Goal: Communication & Community: Answer question/provide support

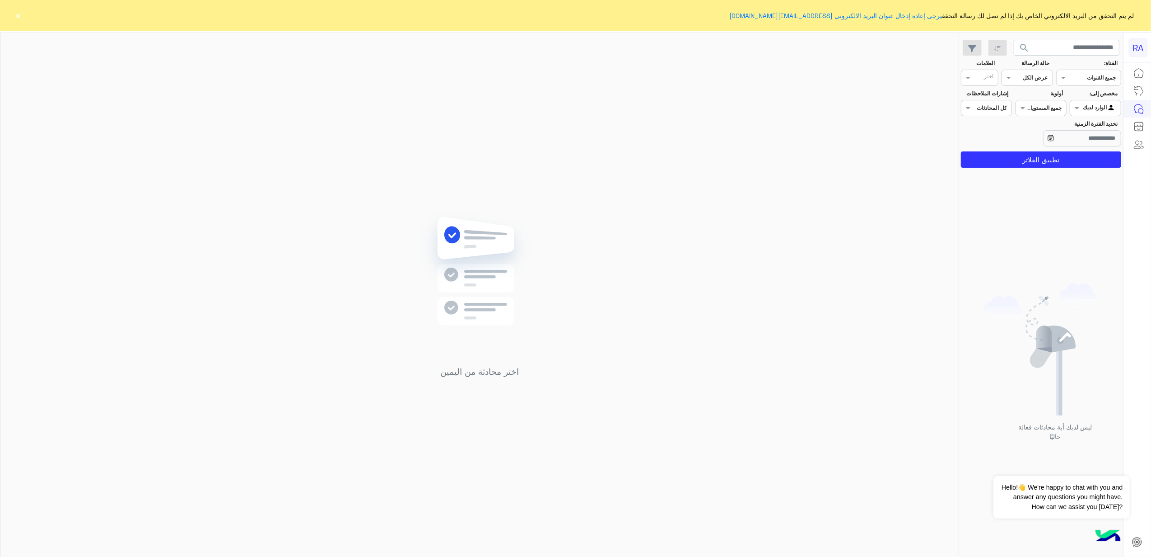
click at [1094, 107] on div at bounding box center [1096, 107] width 50 height 9
click at [1098, 141] on b "غير معينة" at bounding box center [1096, 143] width 24 height 8
click at [1065, 158] on button "تطبيق الفلاتر" at bounding box center [1041, 159] width 160 height 16
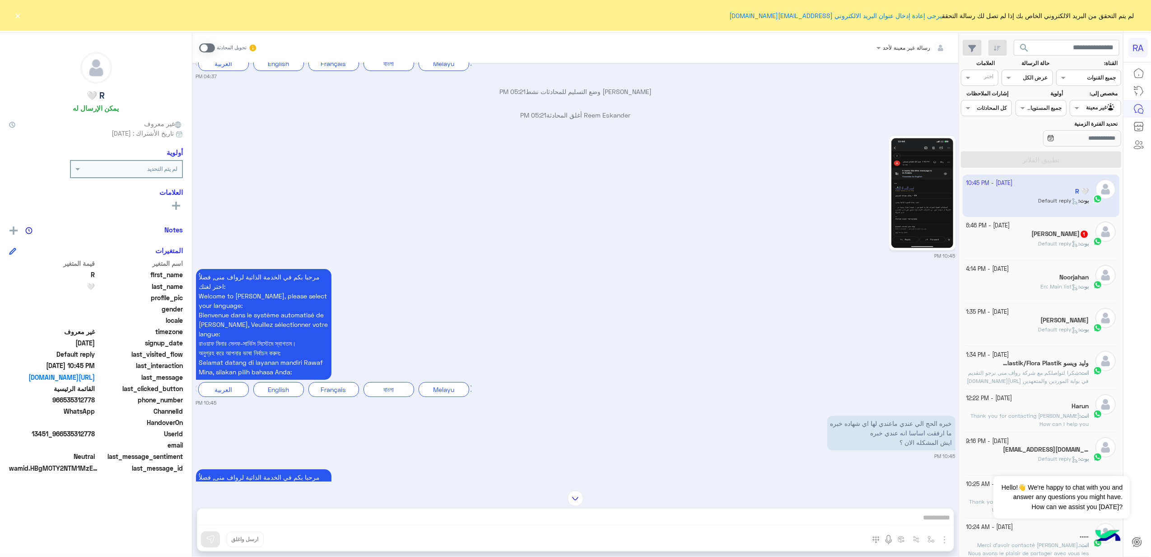
scroll to position [1878, 0]
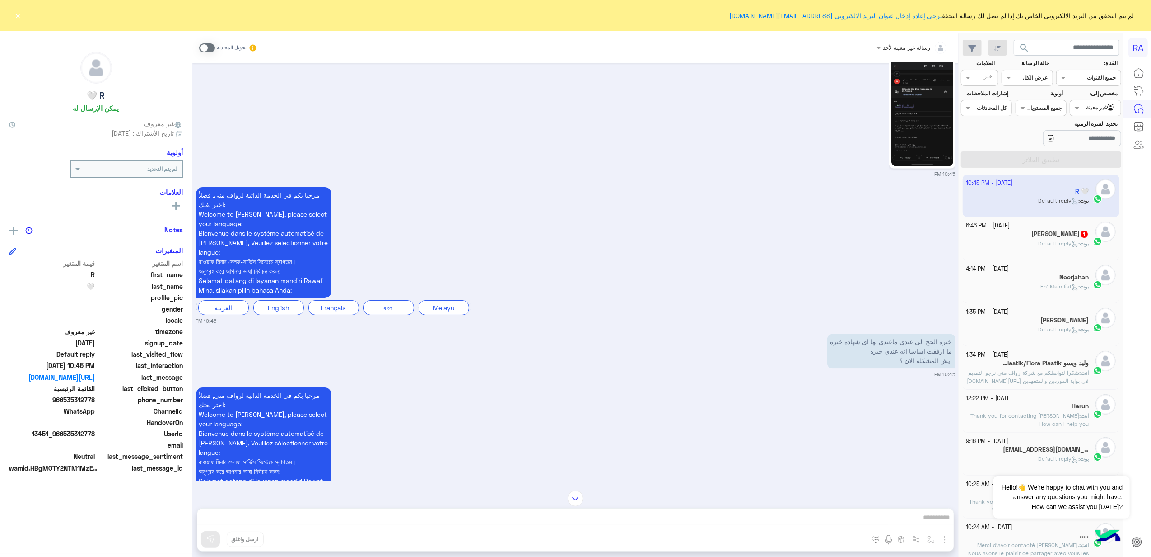
click at [282, 156] on div "10:45 PM" at bounding box center [576, 114] width 760 height 126
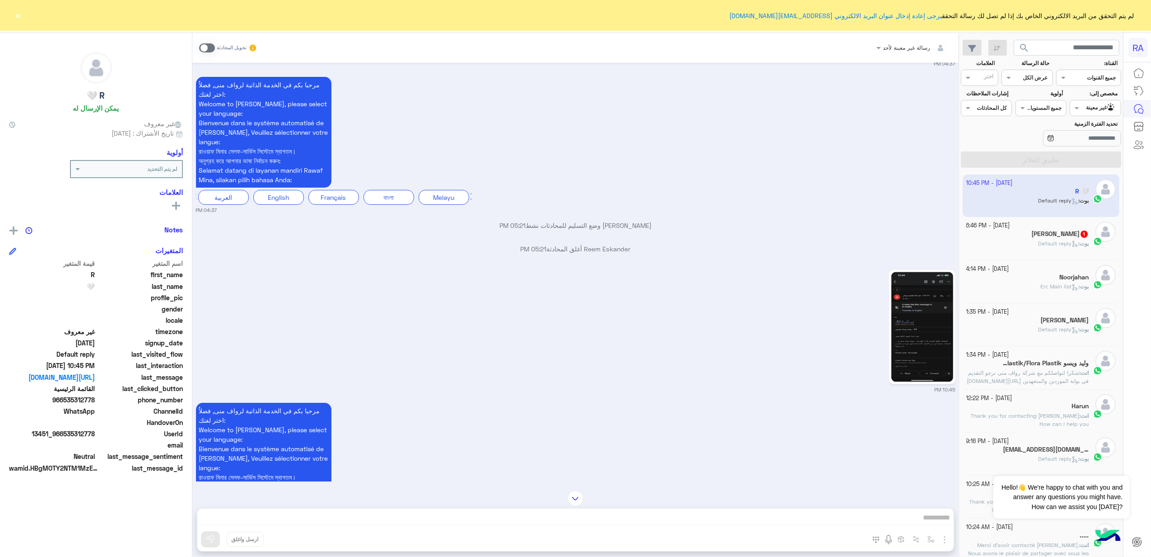
scroll to position [1637, 0]
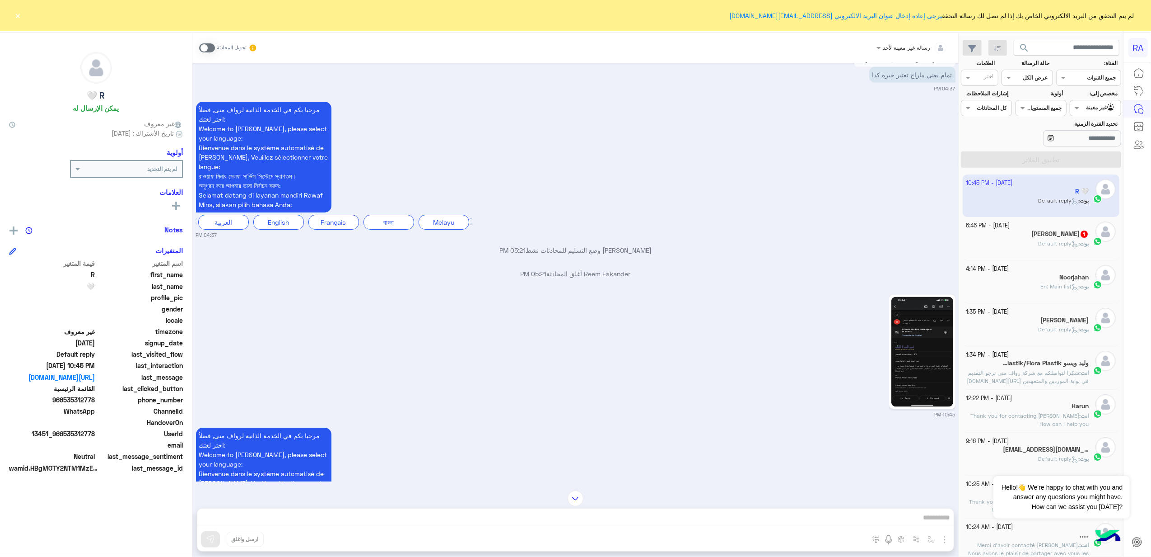
click at [87, 397] on span "966535312778" at bounding box center [52, 399] width 86 height 9
copy span "966535312778"
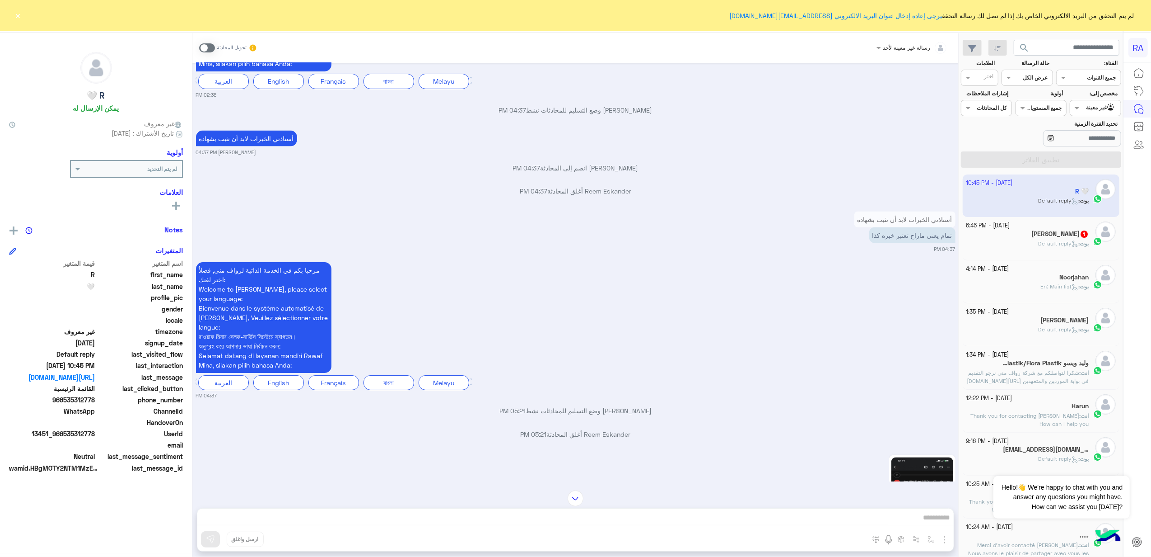
scroll to position [1457, 0]
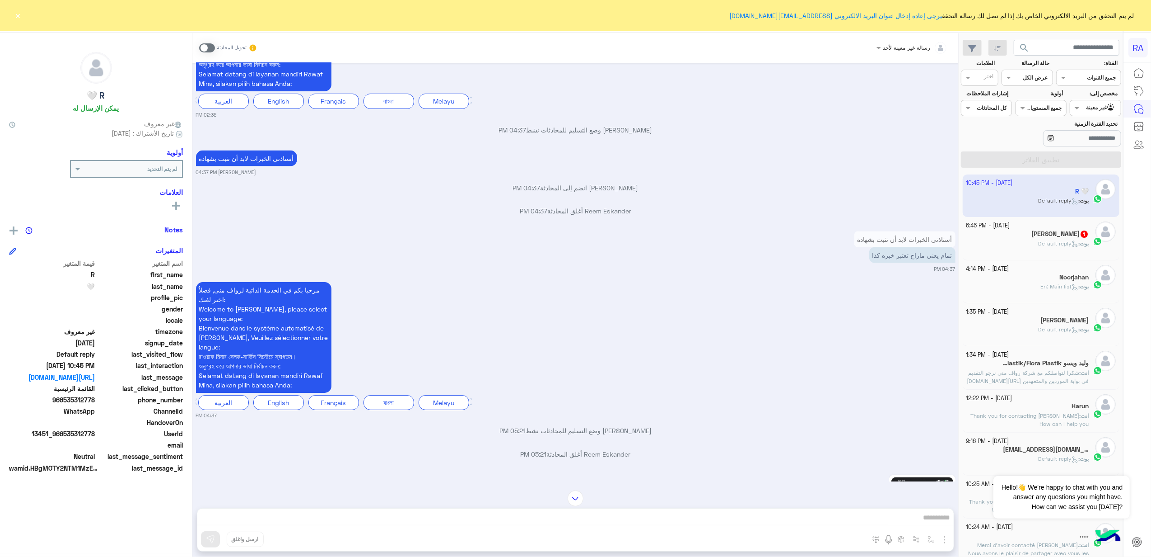
click at [206, 47] on span at bounding box center [207, 47] width 16 height 9
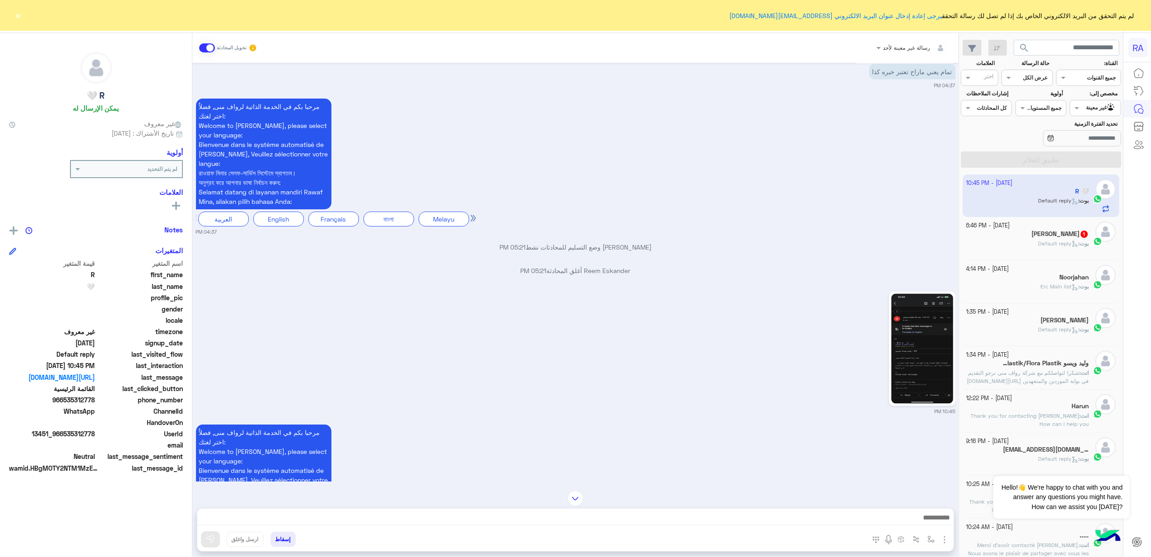
scroll to position [1496, 0]
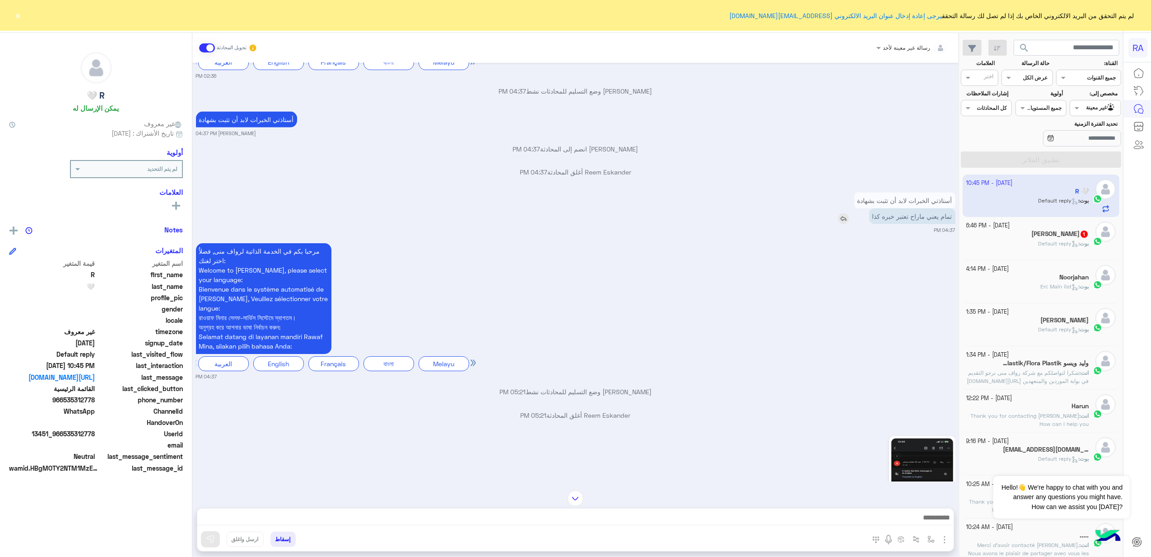
click at [847, 224] on img at bounding box center [843, 218] width 11 height 11
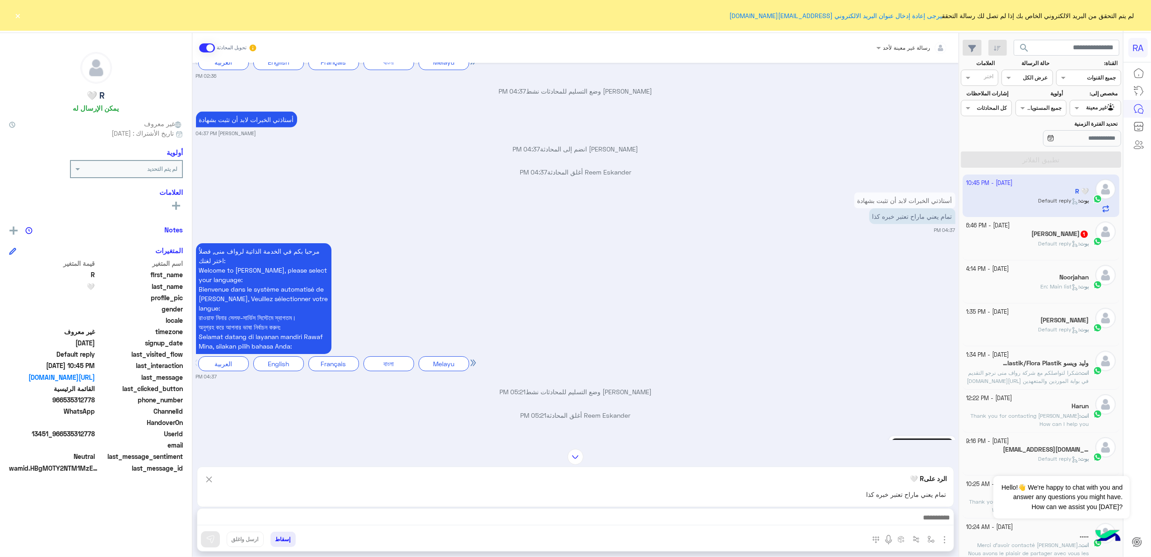
click at [837, 509] on div at bounding box center [575, 519] width 757 height 23
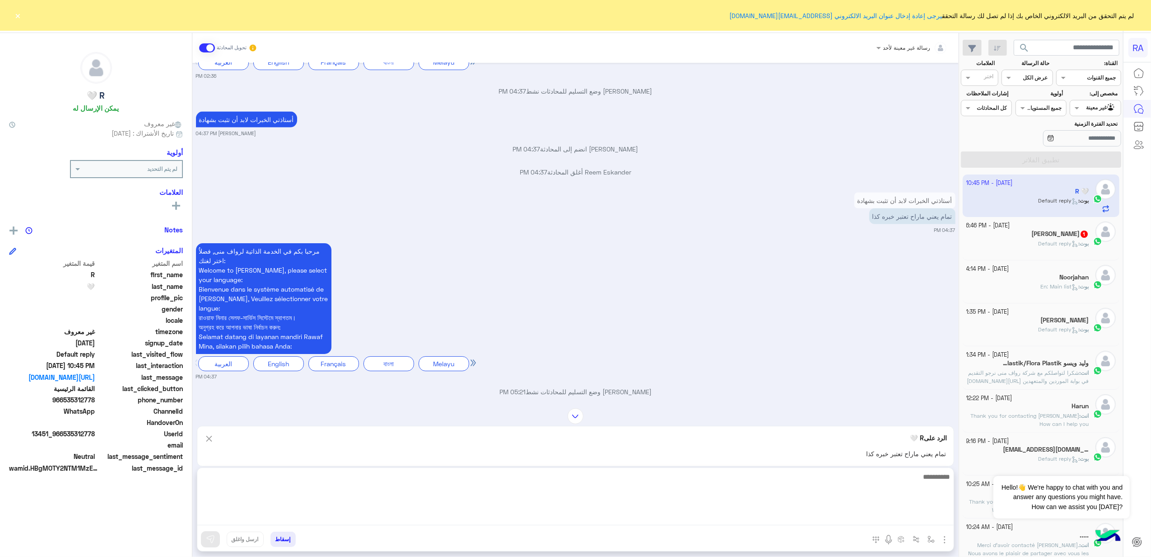
click at [839, 516] on textarea at bounding box center [575, 498] width 757 height 54
type textarea "*"
click at [873, 476] on textarea "**********" at bounding box center [575, 498] width 757 height 54
type textarea "**********"
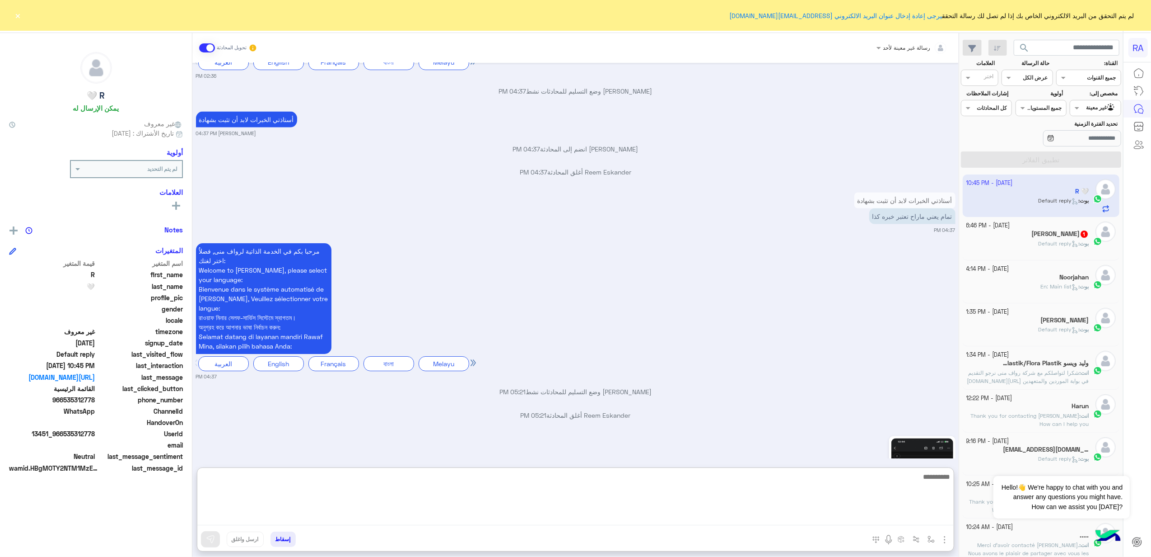
scroll to position [2079, 0]
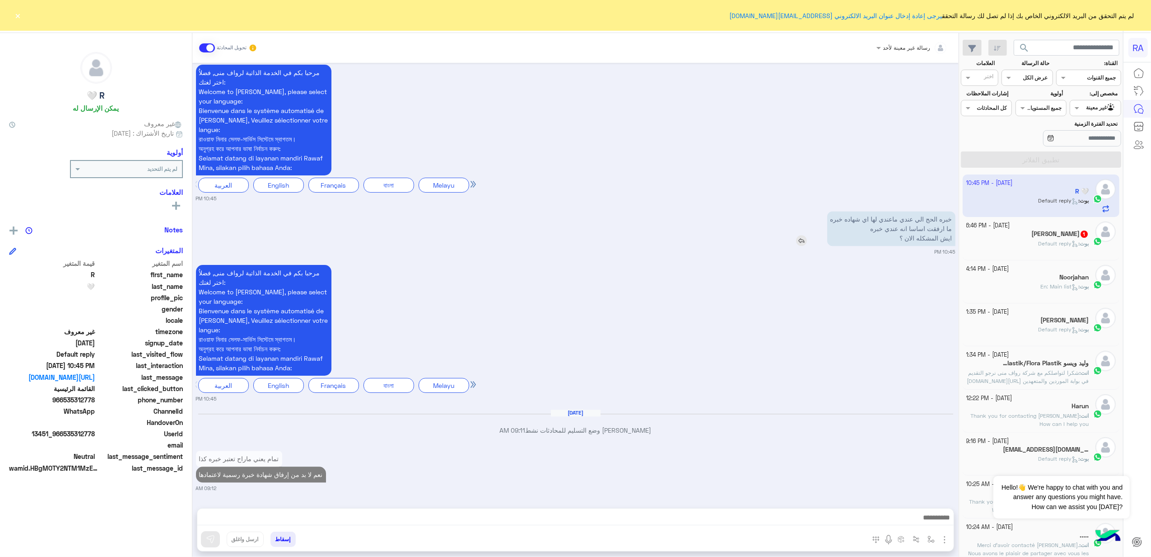
click at [792, 211] on div "خبره الحج الي عندي ماعندي لها اي شهاده خبره ما ارفقت اساسا انه عندي خبره ايش ال…" at bounding box center [866, 228] width 180 height 35
click at [801, 235] on img at bounding box center [801, 240] width 11 height 11
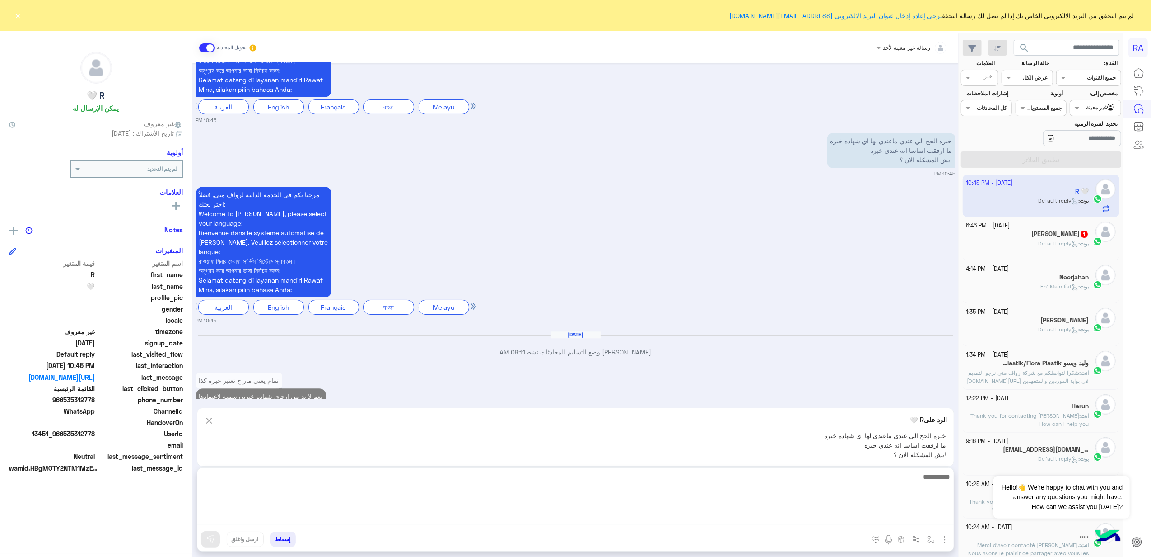
click at [812, 513] on textarea at bounding box center [575, 498] width 757 height 54
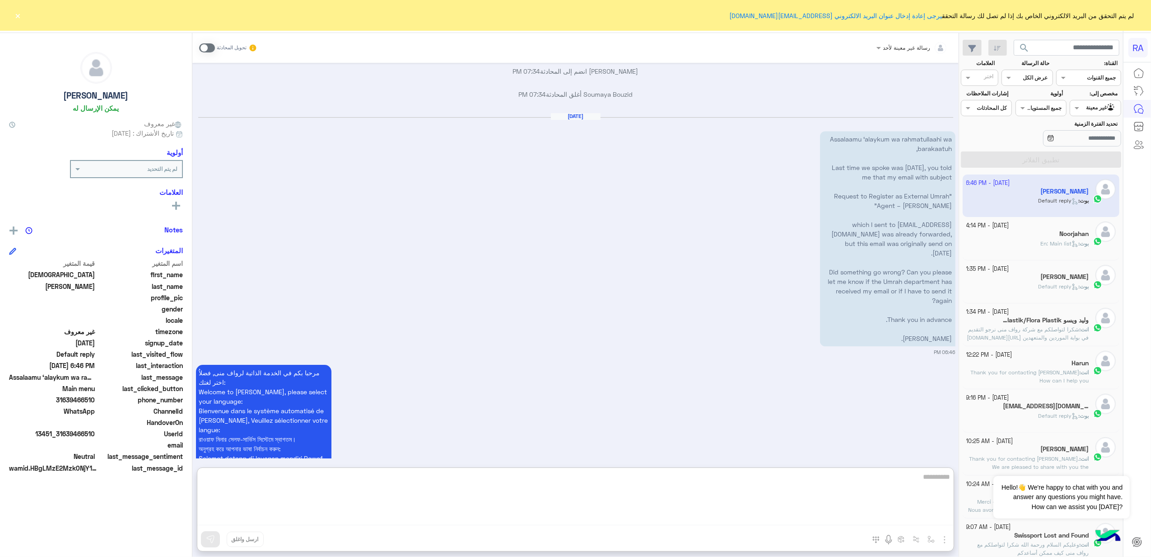
scroll to position [2287, 0]
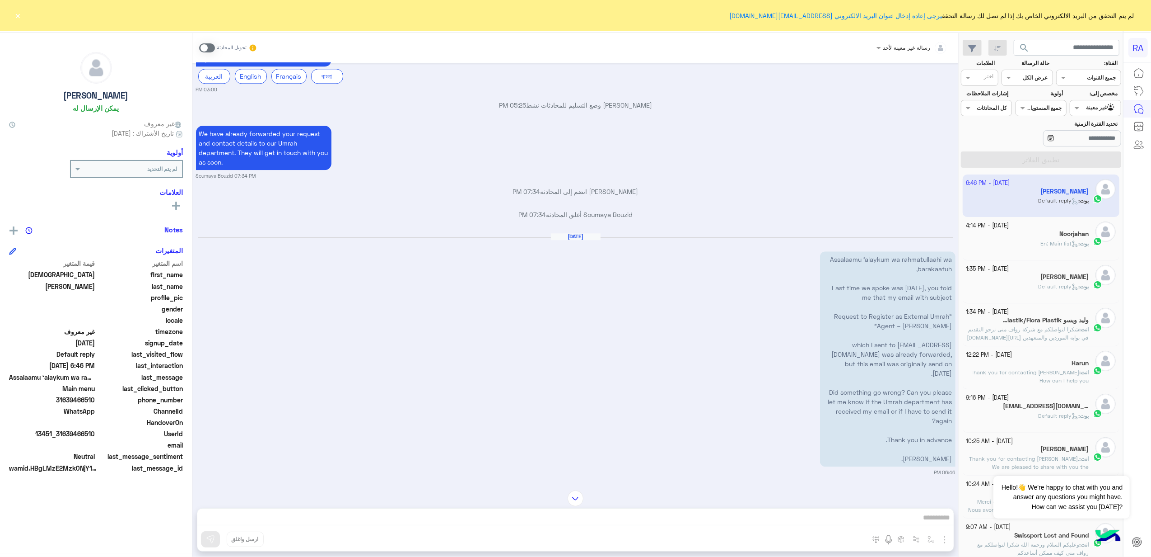
drag, startPoint x: 954, startPoint y: 281, endPoint x: 819, endPoint y: 259, distance: 137.2
click at [819, 259] on div "[DATE] Assalaamu ‘alaykum wa rahmatullaahi wa barakaatuh, Last time we spoke wa…" at bounding box center [576, 354] width 760 height 243
drag, startPoint x: 819, startPoint y: 259, endPoint x: 911, endPoint y: 329, distance: 116.4
click at [911, 329] on p "Assalaamu ‘alaykum wa rahmatullaahi wa barakaatuh, Last time we spoke was [DATE…" at bounding box center [888, 358] width 136 height 215
drag, startPoint x: 884, startPoint y: 405, endPoint x: 955, endPoint y: 205, distance: 212.6
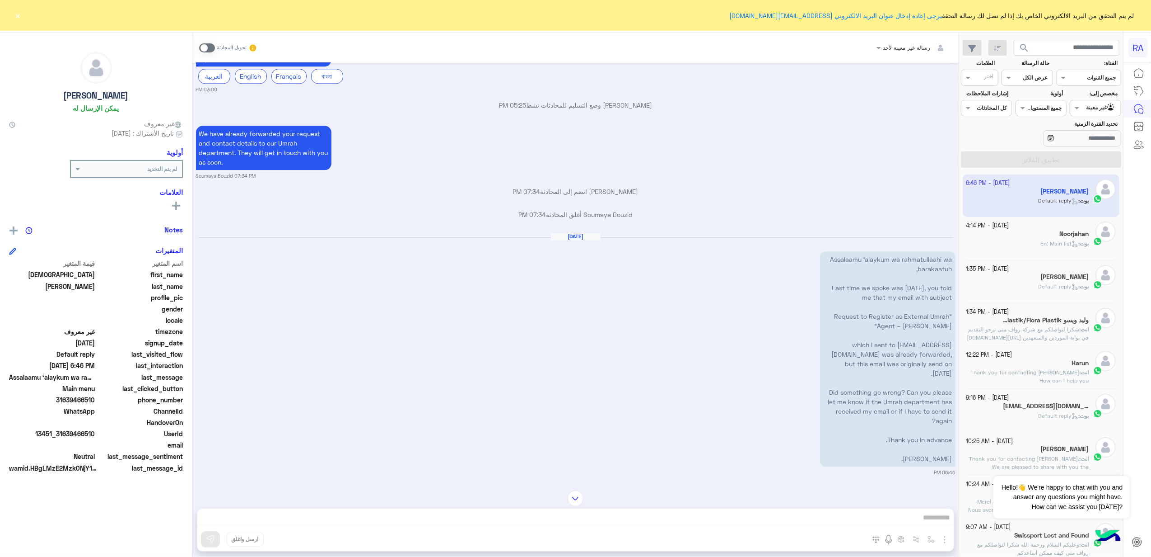
click at [955, 249] on div "Assalaamu ‘alaykum wa rahmatullaahi wa barakaatuh, Last time we spoke was [DATE…" at bounding box center [888, 359] width 136 height 220
copy p "Assalaamu ‘alaykum wa rahmatullaahi wa barakaatuh, Last time we spoke was [DATE…"
click at [767, 374] on div "[DATE] Assalaamu ‘alaykum wa rahmatullaahi wa barakaatuh, Last time we spoke wa…" at bounding box center [576, 354] width 760 height 243
click at [1033, 239] on div "بوت : En: Main list" at bounding box center [1028, 247] width 123 height 16
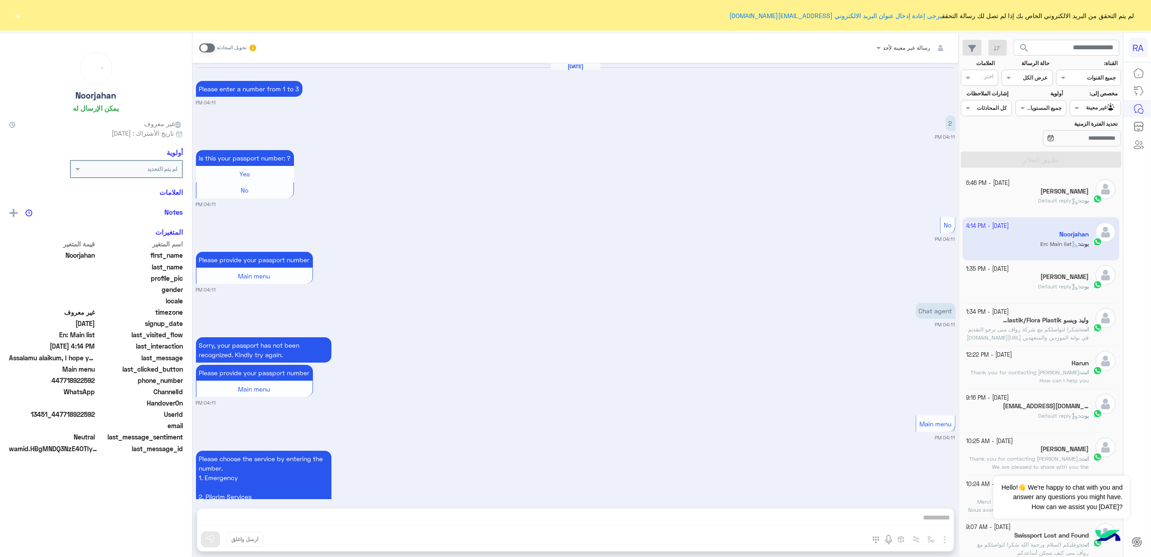
scroll to position [2052, 0]
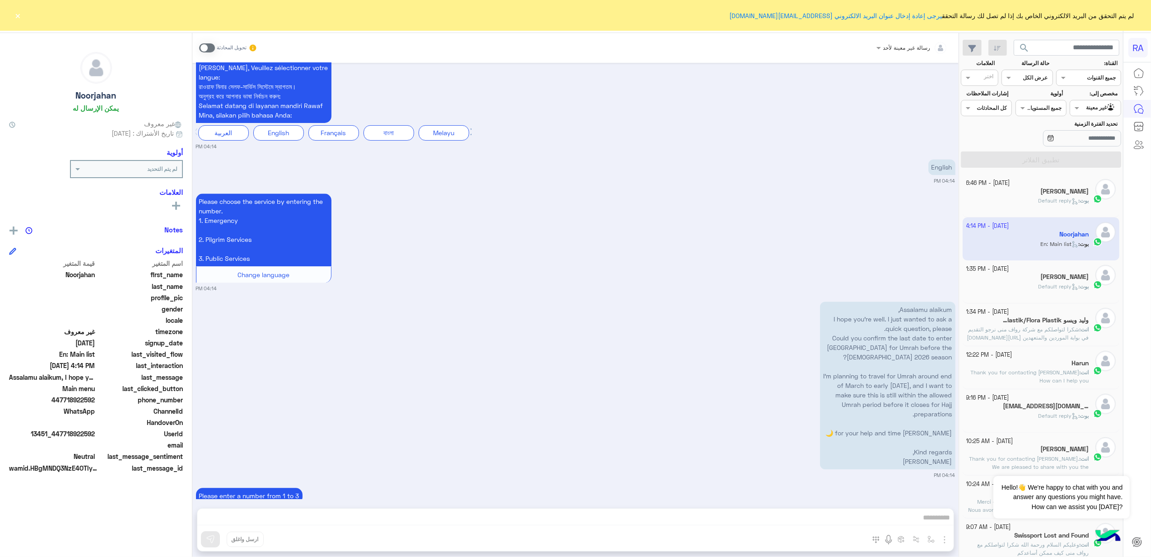
drag, startPoint x: 893, startPoint y: 287, endPoint x: 917, endPoint y: 357, distance: 73.7
click at [917, 357] on p "Assalamu alaikum, I hope you’re well. I just wanted to ask a quick question, pl…" at bounding box center [888, 385] width 136 height 168
drag, startPoint x: 917, startPoint y: 357, endPoint x: 916, endPoint y: 372, distance: 15.4
click at [916, 372] on p "Assalamu alaikum, I hope you’re well. I just wanted to ask a quick question, pl…" at bounding box center [888, 385] width 136 height 168
drag, startPoint x: 954, startPoint y: 287, endPoint x: 902, endPoint y: 440, distance: 161.0
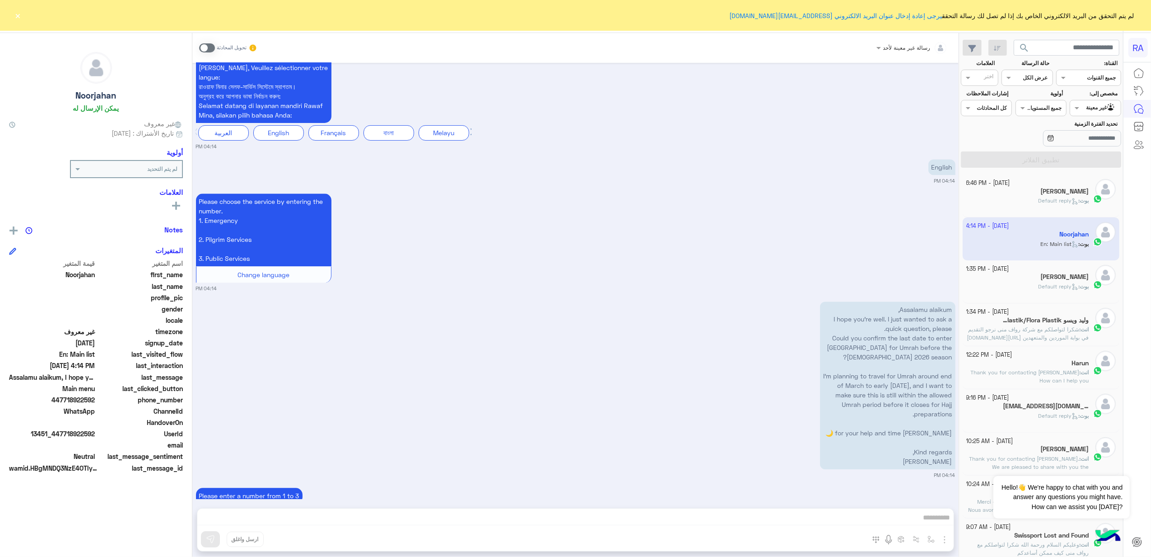
click at [902, 440] on p "Assalamu alaikum, I hope you’re well. I just wanted to ask a quick question, pl…" at bounding box center [888, 385] width 136 height 168
copy p "Assalamu alaikum, I hope you’re well. I just wanted to ask a quick question, pl…"
click at [801, 399] on div "Assalamu alaikum, I hope you’re well. I just wanted to ask a quick question, pl…" at bounding box center [576, 388] width 760 height 179
click at [617, 526] on div "رسالة غير معينة لأحد تحويل المحادثة [DATE] Please enter a number from 1 to 3 04…" at bounding box center [575, 296] width 767 height 527
click at [203, 45] on span at bounding box center [207, 47] width 16 height 9
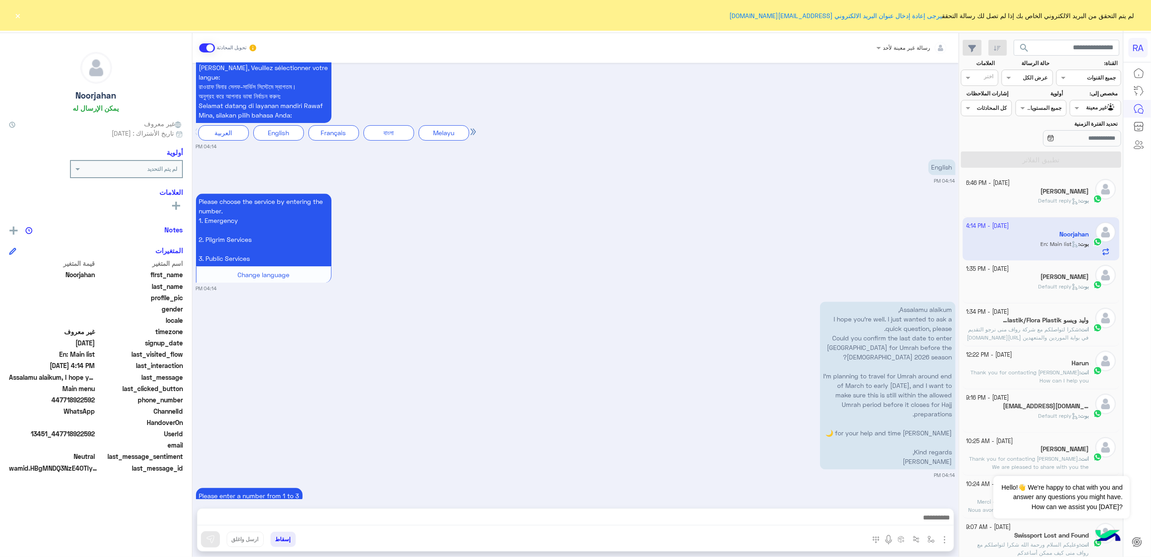
scroll to position [2091, 0]
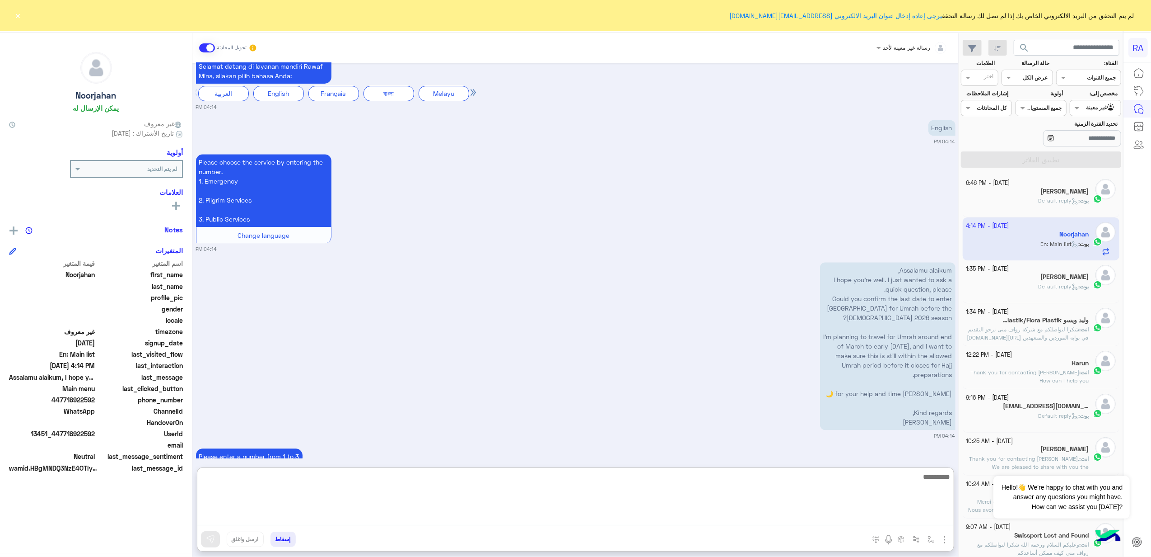
click at [462, 516] on textarea at bounding box center [575, 498] width 757 height 54
paste textarea "**********"
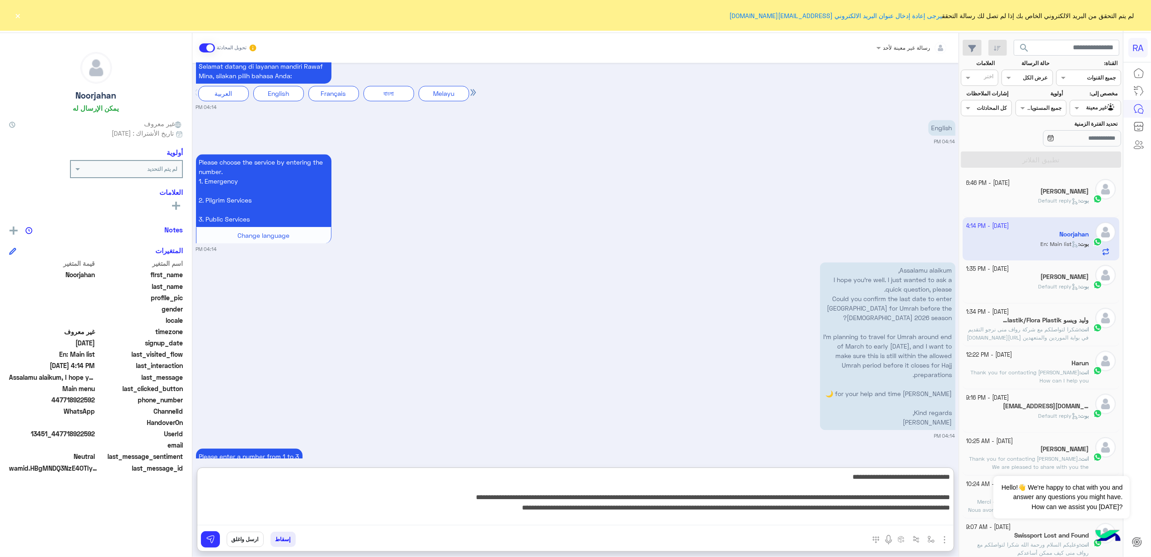
drag, startPoint x: 611, startPoint y: 496, endPoint x: 546, endPoint y: 501, distance: 64.8
click at [546, 501] on textarea "**********" at bounding box center [575, 498] width 757 height 54
drag, startPoint x: 602, startPoint y: 496, endPoint x: 322, endPoint y: 135, distance: 456.8
click at [416, 492] on textarea "**********" at bounding box center [575, 498] width 757 height 54
type textarea "**********"
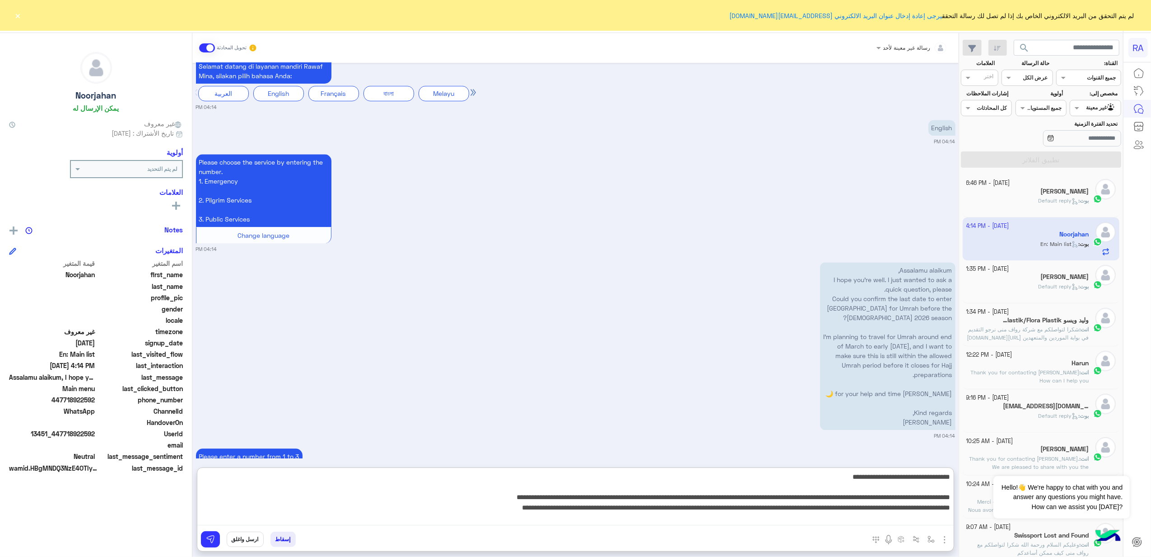
click at [512, 493] on textarea "**********" at bounding box center [575, 498] width 757 height 54
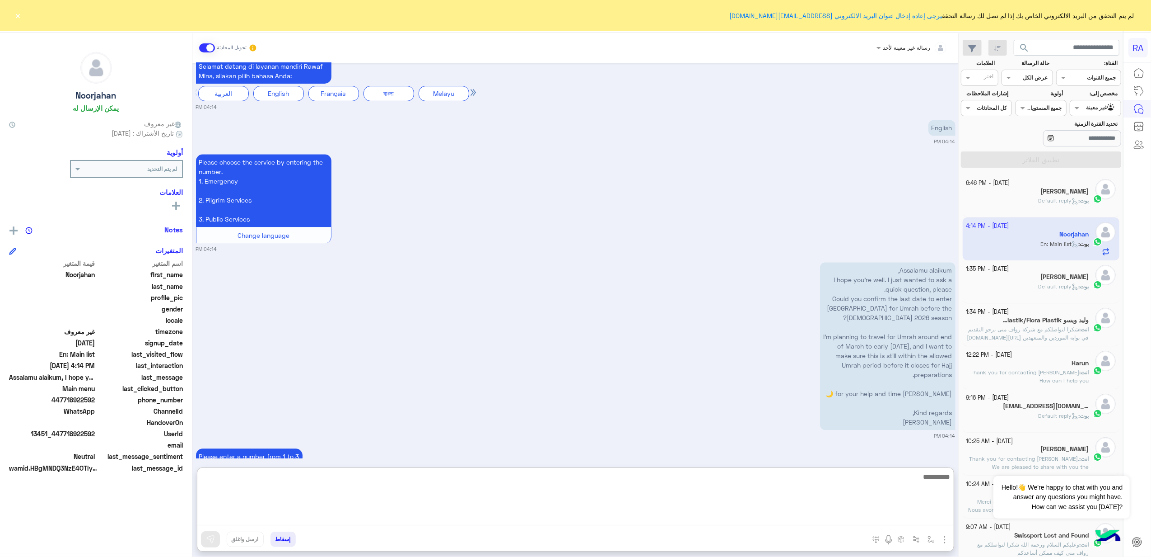
paste textarea "**********"
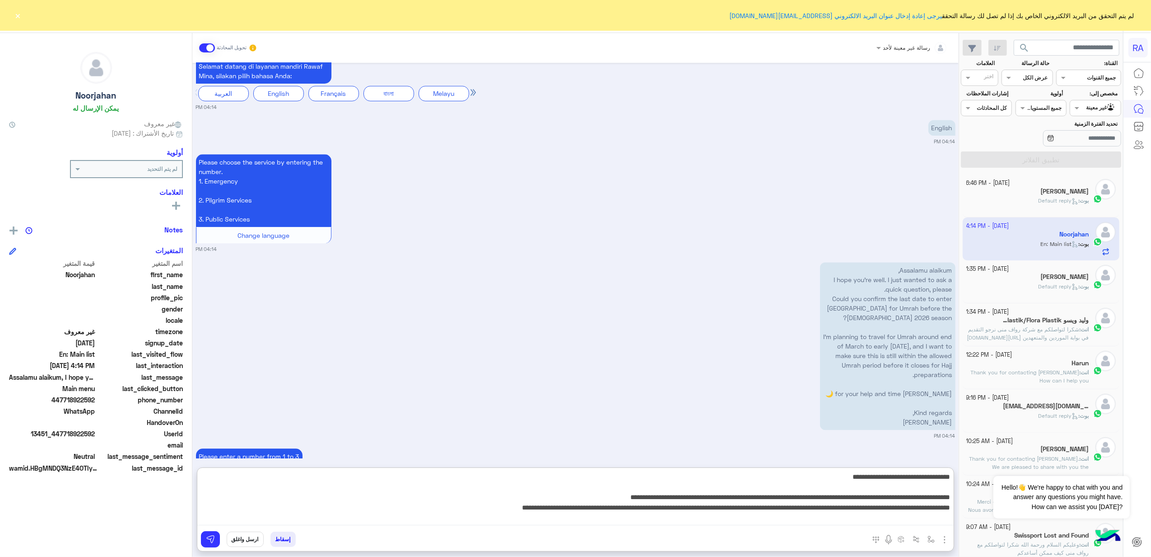
click at [817, 477] on textarea "**********" at bounding box center [575, 498] width 757 height 54
type textarea "**********"
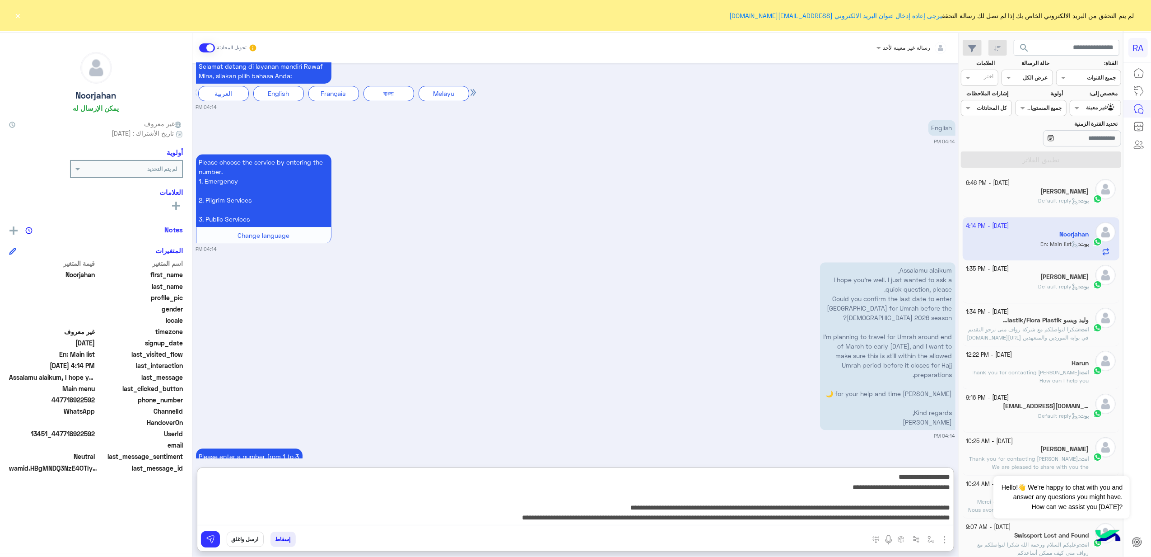
click at [870, 499] on textarea "**********" at bounding box center [575, 498] width 757 height 54
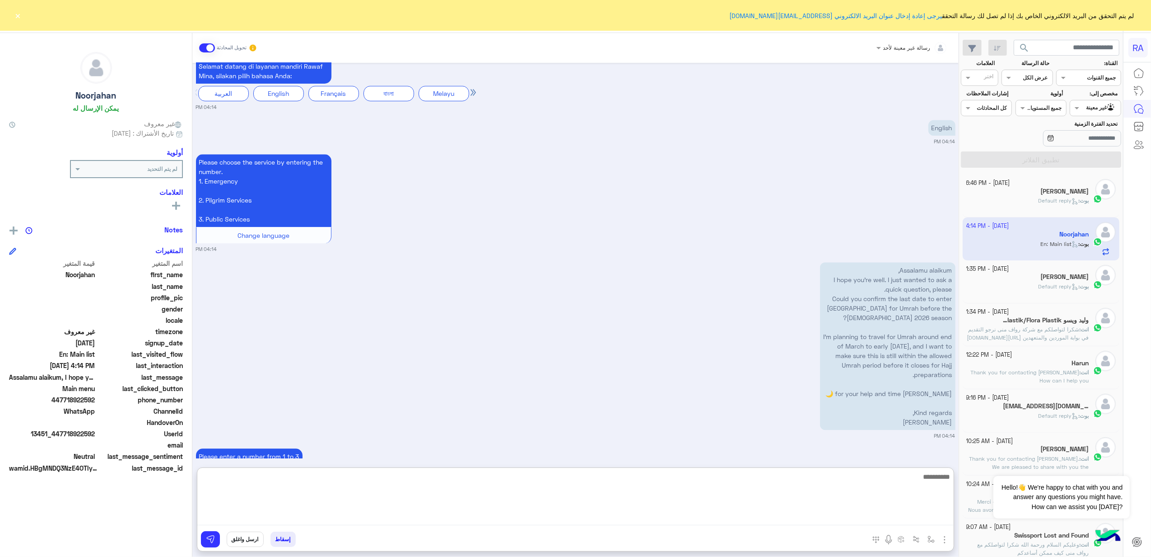
scroll to position [2252, 0]
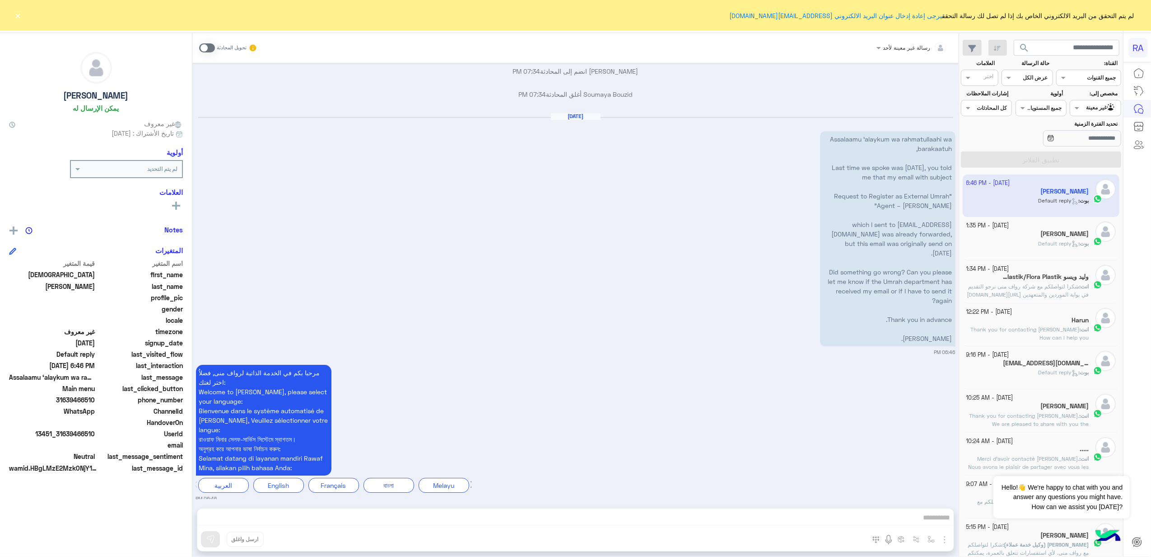
scroll to position [2367, 0]
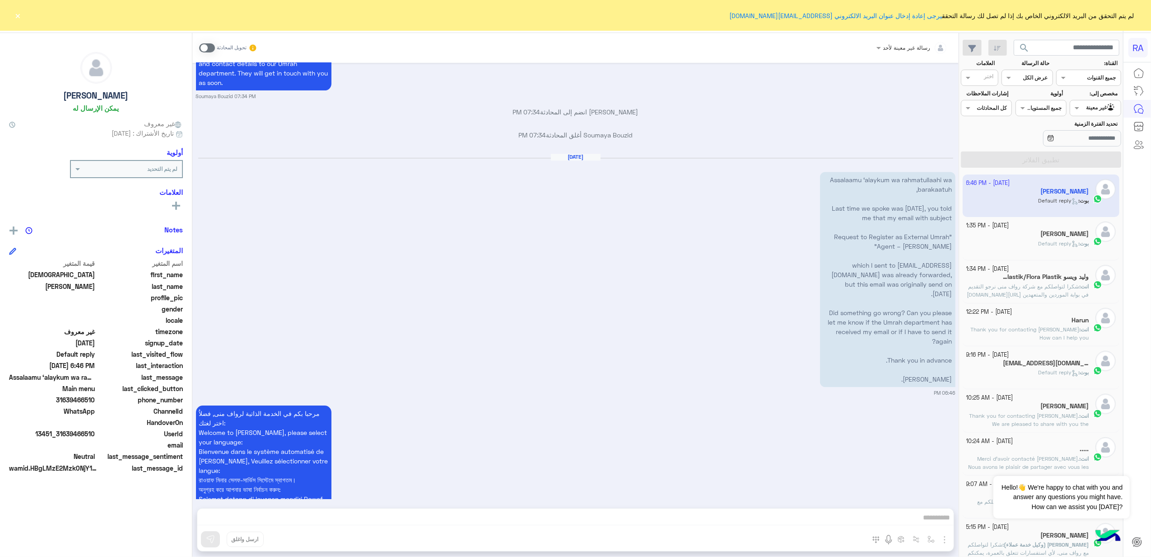
drag, startPoint x: 949, startPoint y: 285, endPoint x: 906, endPoint y: 275, distance: 44.7
click at [906, 275] on p "Assalaamu ‘alaykum wa rahmatullaahi wa barakaatuh, Last time we spoke was [DATE…" at bounding box center [888, 279] width 136 height 215
drag, startPoint x: 906, startPoint y: 275, endPoint x: 904, endPoint y: 324, distance: 49.7
click at [904, 324] on p "Assalaamu ‘alaykum wa rahmatullaahi wa barakaatuh, Last time we spoke was [DATE…" at bounding box center [888, 279] width 136 height 215
drag, startPoint x: 893, startPoint y: 322, endPoint x: 791, endPoint y: 114, distance: 230.9
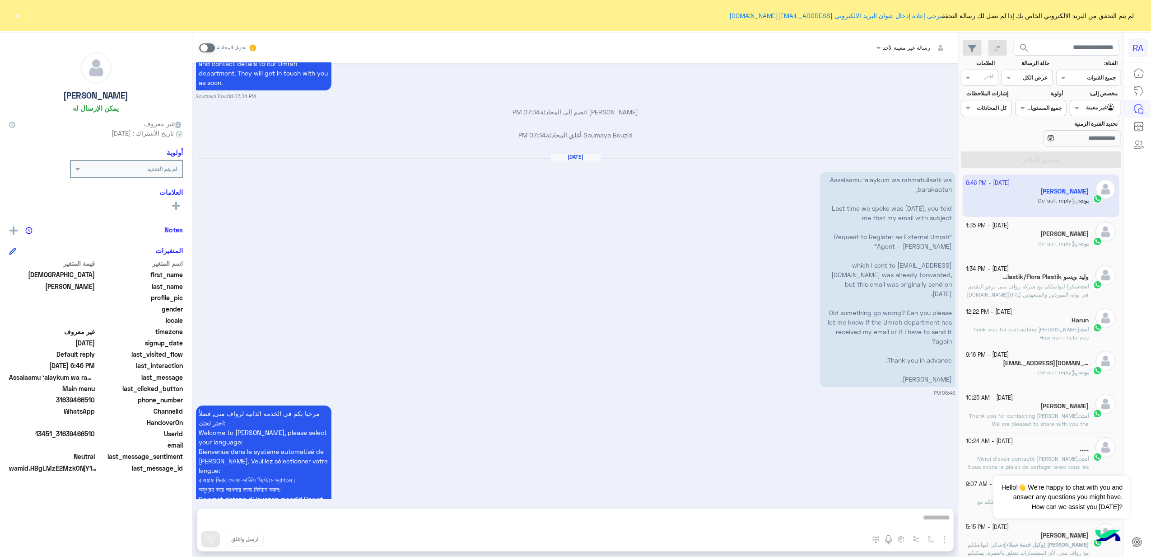
click at [791, 153] on div "[DATE] Assalaamu ‘alaykum wa rahmatullaahi wa barakaatuh, Last time we spoke wa…" at bounding box center [576, 274] width 760 height 243
copy div "[DATE] Assalaamu ‘alaykum wa rahmatullaahi wa barakaatuh, Last time we spoke wa…"
click at [886, 435] on div "مرحبا بكم في الخدمة الذاتية لرواف منى, فضلاُ اختر لغتك: Welcome to Rawaf Mina, …" at bounding box center [576, 473] width 760 height 140
click at [1052, 250] on div "[PERSON_NAME] : Default reply" at bounding box center [1028, 247] width 123 height 16
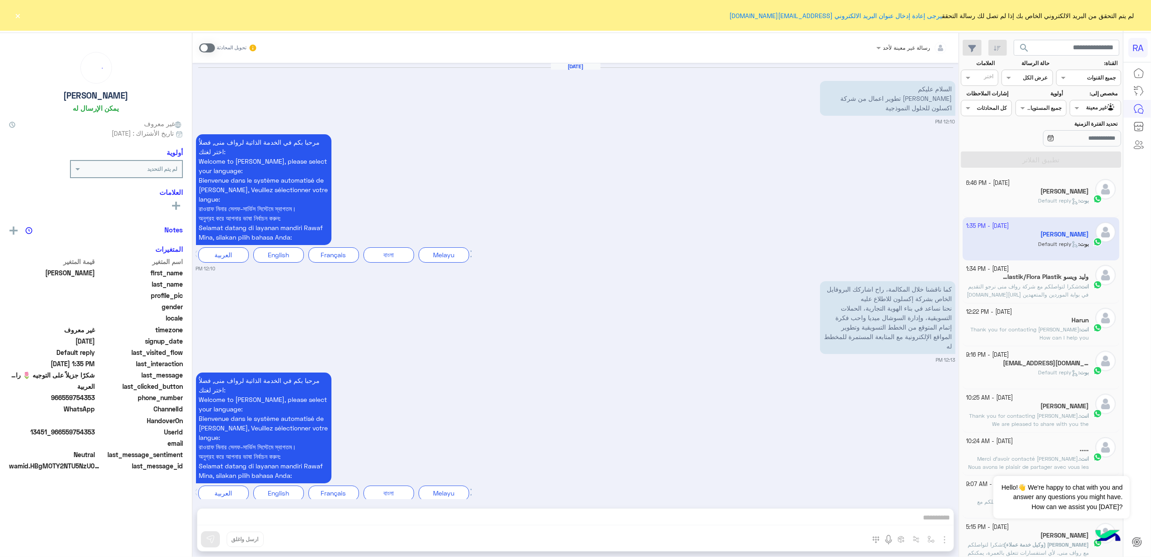
scroll to position [1002, 0]
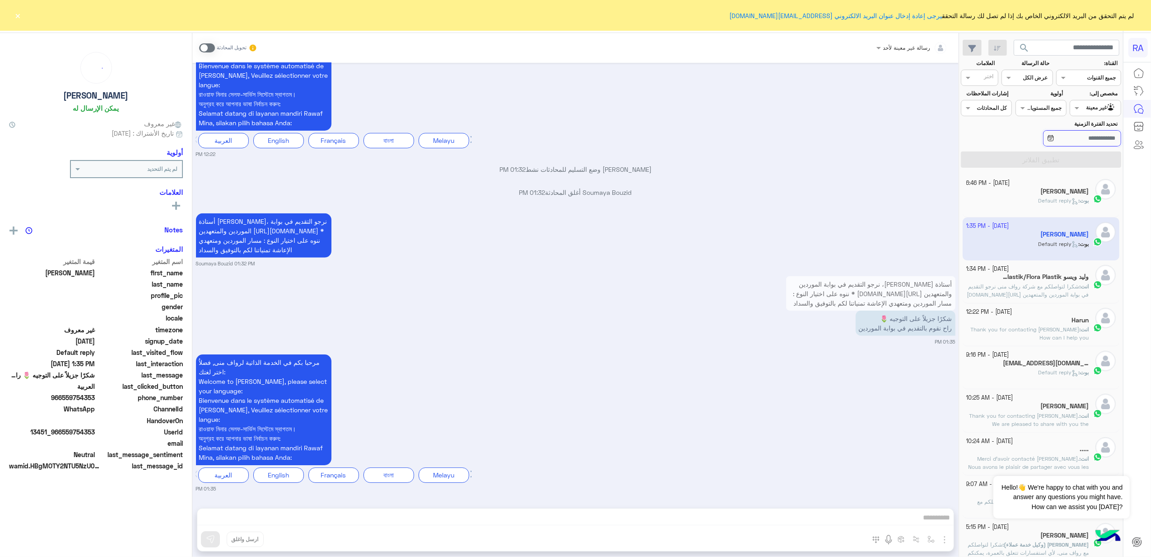
drag, startPoint x: 1107, startPoint y: 136, endPoint x: 1106, endPoint y: 143, distance: 6.8
click at [1107, 138] on input "تحديد الفترة الزمنية" at bounding box center [1082, 138] width 78 height 16
click at [1101, 114] on div "Agent Filter غير معينة" at bounding box center [1095, 108] width 51 height 16
click at [1104, 158] on b "الوارد لديك" at bounding box center [1094, 161] width 28 height 8
click at [1080, 154] on button "تطبيق الفلاتر" at bounding box center [1041, 159] width 160 height 16
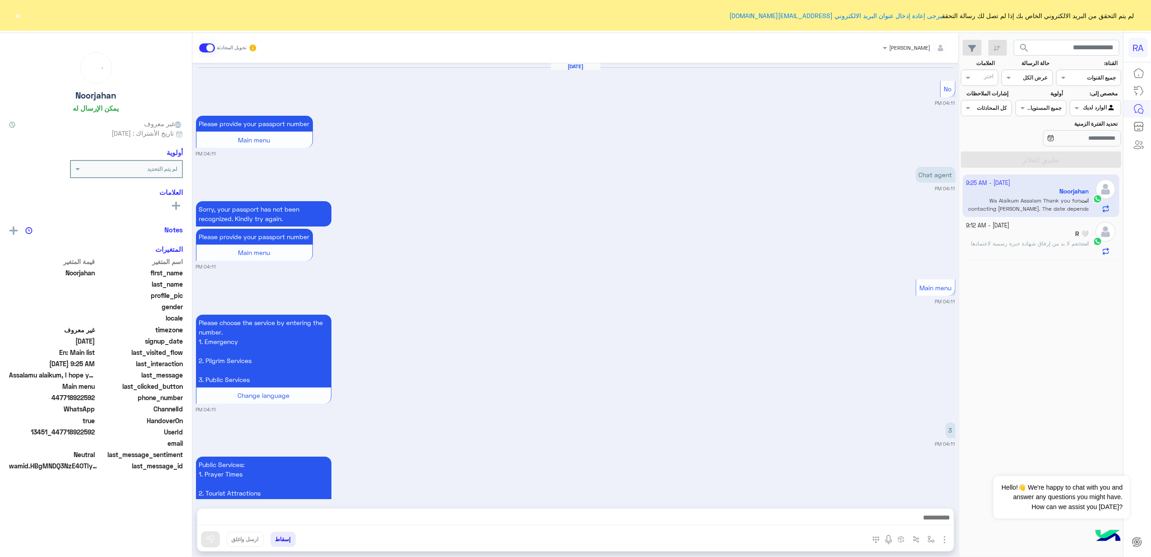
scroll to position [2098, 0]
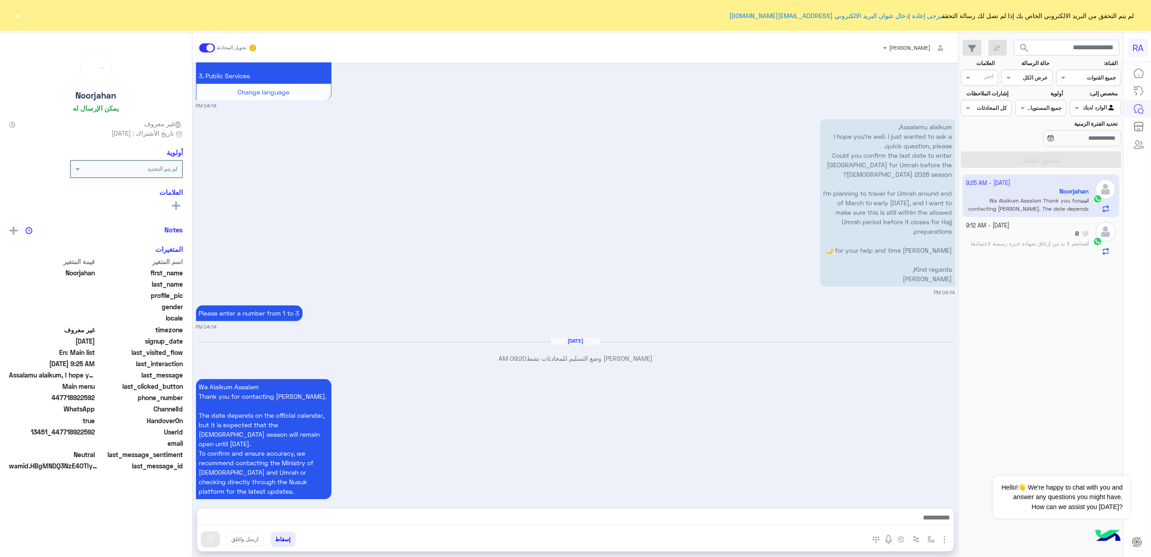
click at [1057, 234] on div "R 🤍" at bounding box center [1028, 234] width 123 height 9
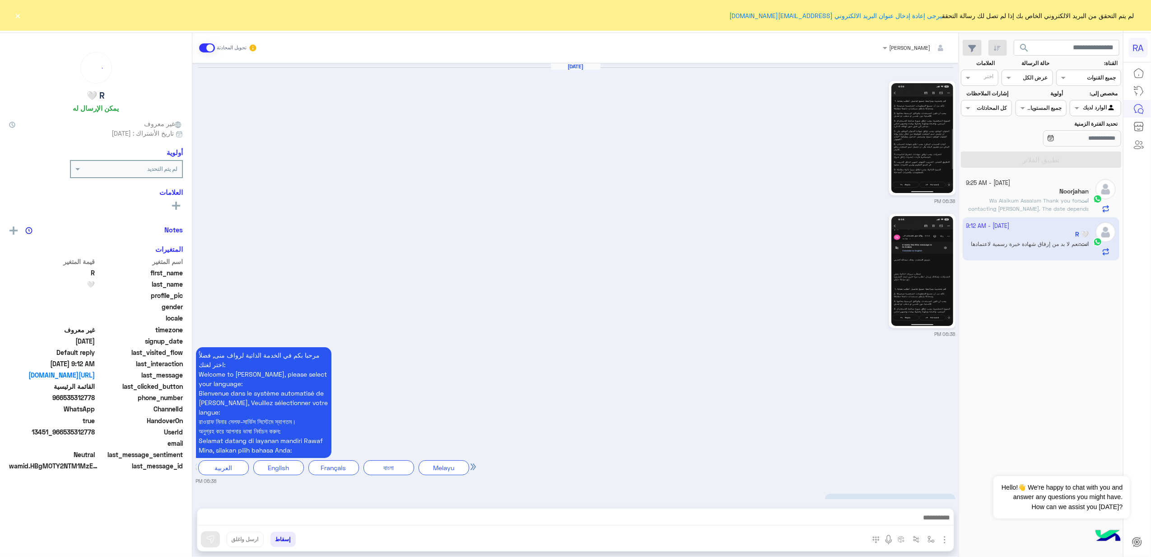
scroll to position [1916, 0]
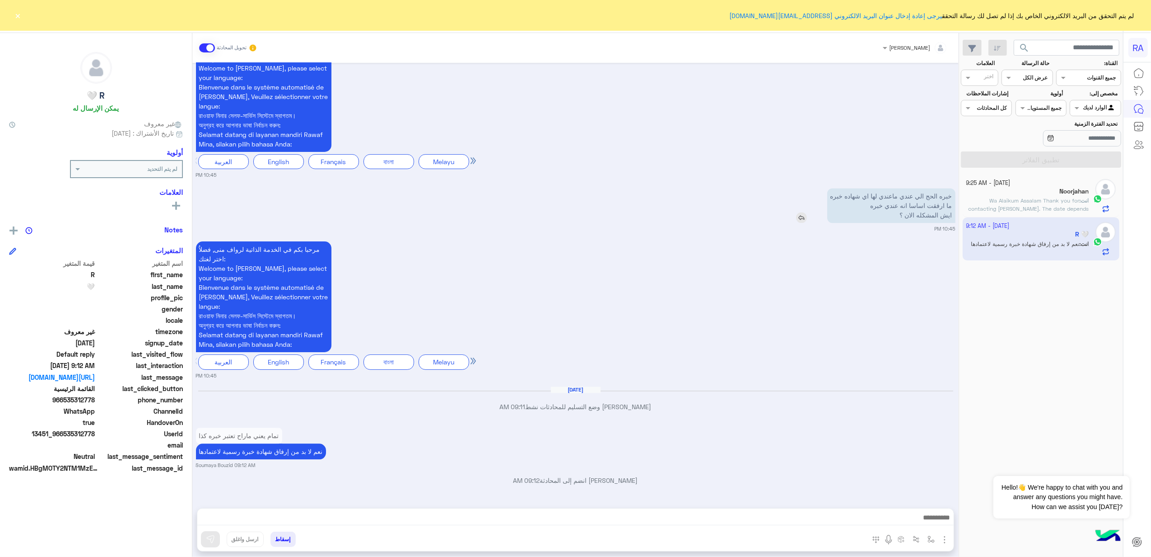
click at [800, 212] on img at bounding box center [801, 217] width 11 height 11
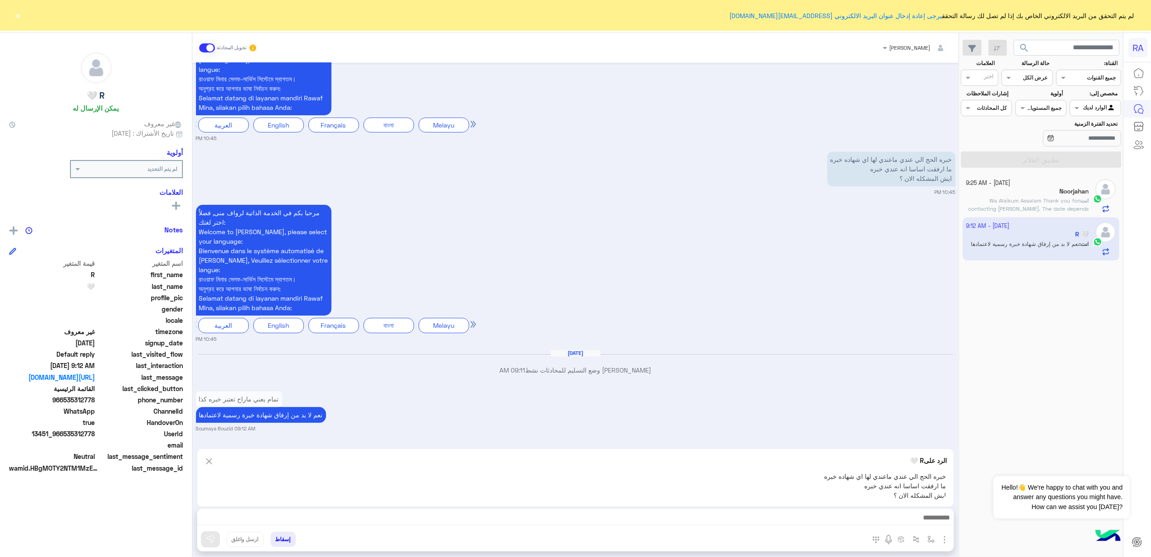
click at [210, 459] on img at bounding box center [209, 460] width 10 height 11
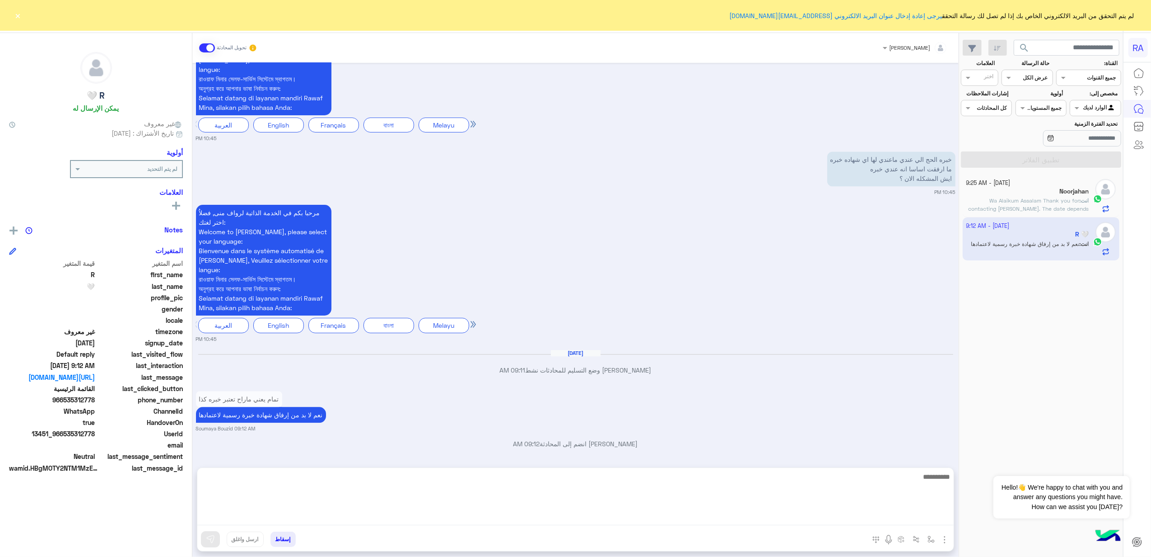
click at [477, 521] on textarea at bounding box center [575, 498] width 757 height 54
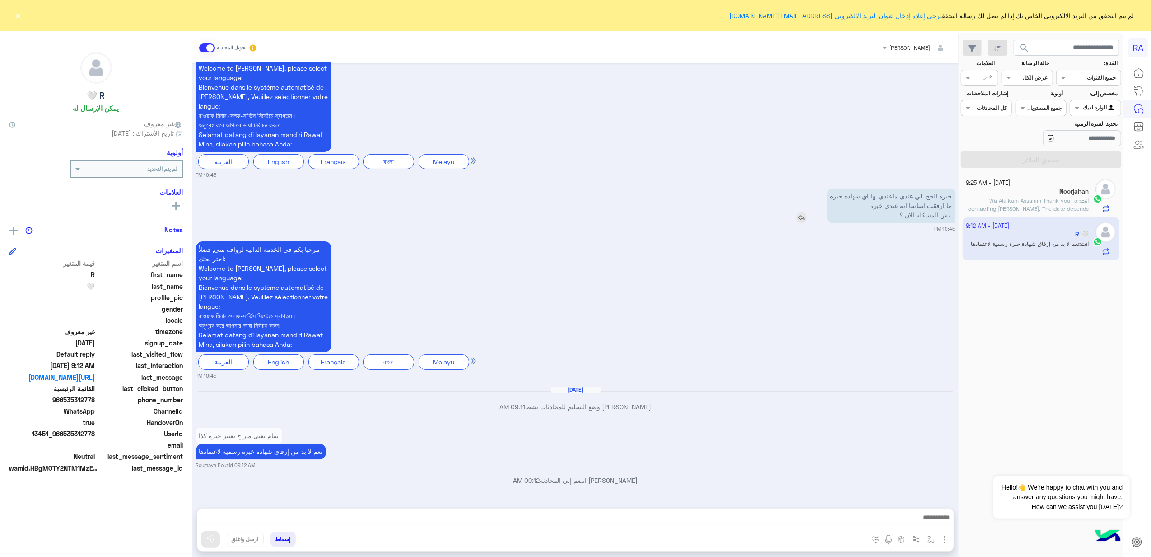
click at [801, 212] on img at bounding box center [801, 217] width 11 height 11
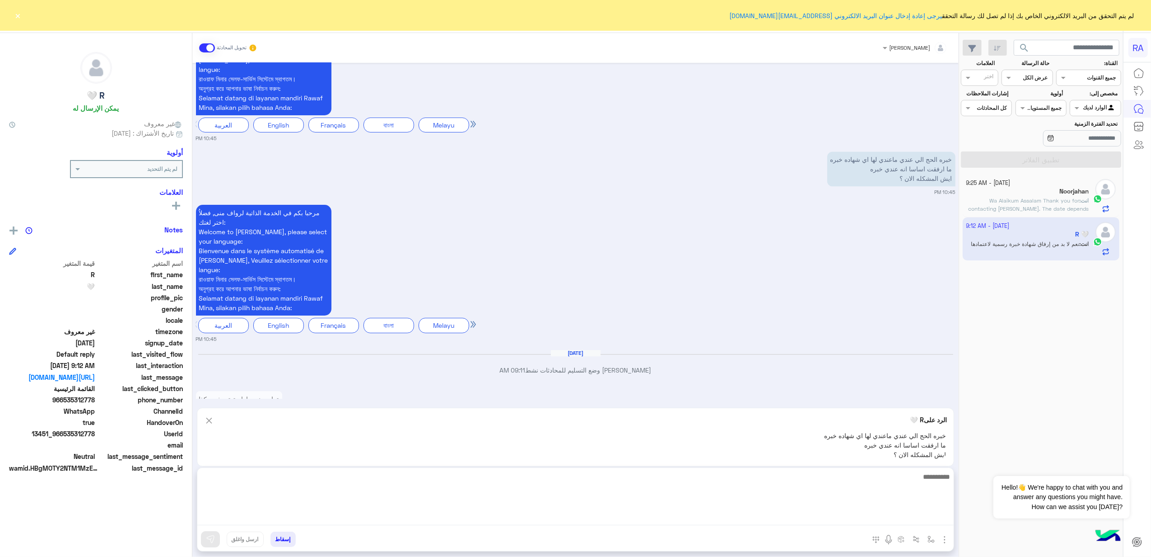
click at [839, 517] on textarea at bounding box center [575, 498] width 757 height 54
type textarea "*"
type textarea "**********"
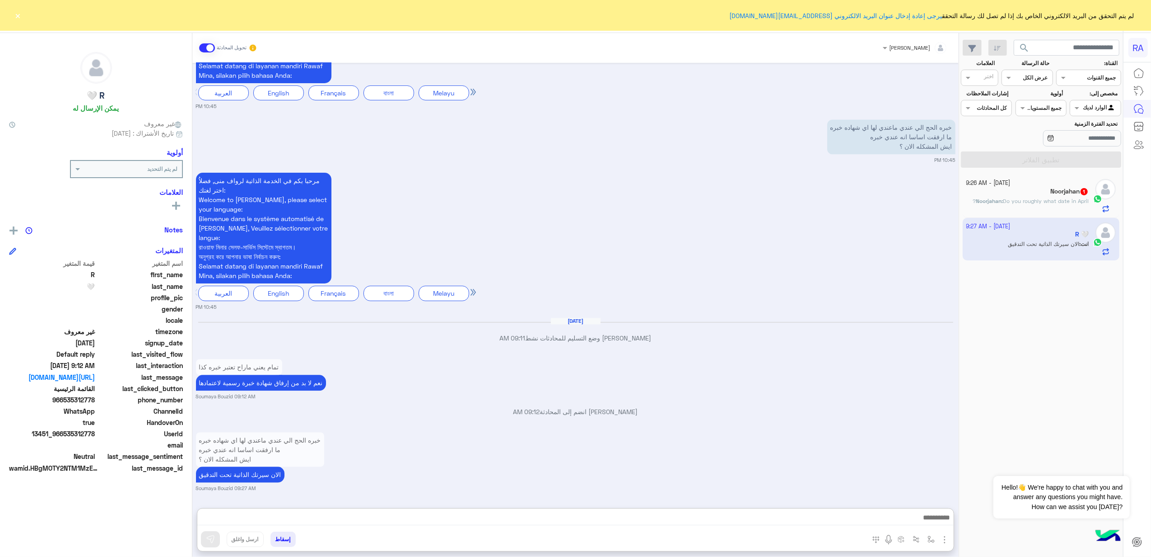
click at [210, 51] on span at bounding box center [207, 47] width 16 height 9
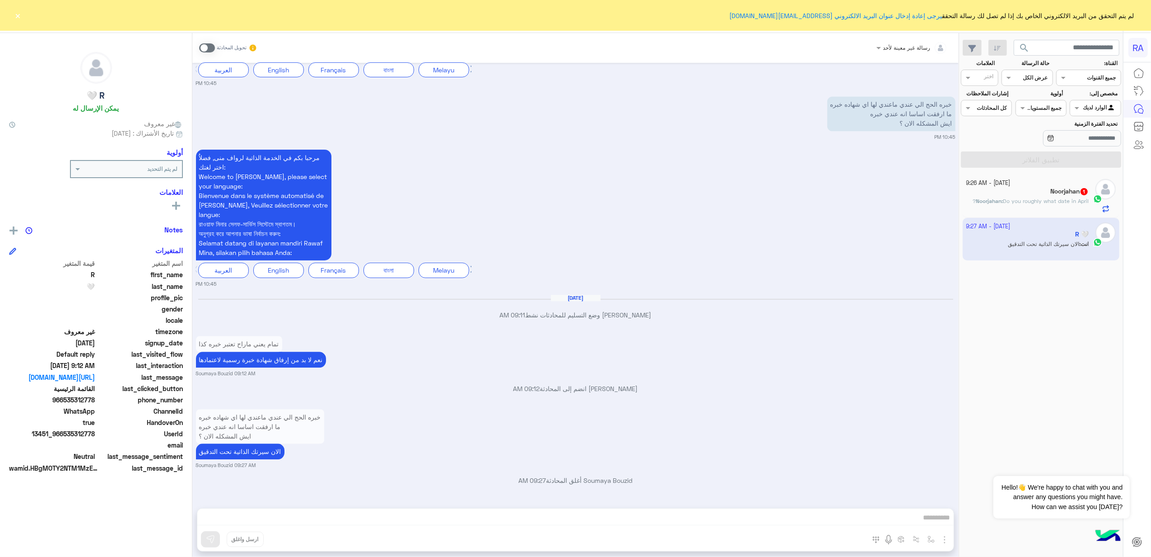
click at [1056, 197] on p "Noorjahan : Do you roughly what date in April?" at bounding box center [1031, 201] width 116 height 8
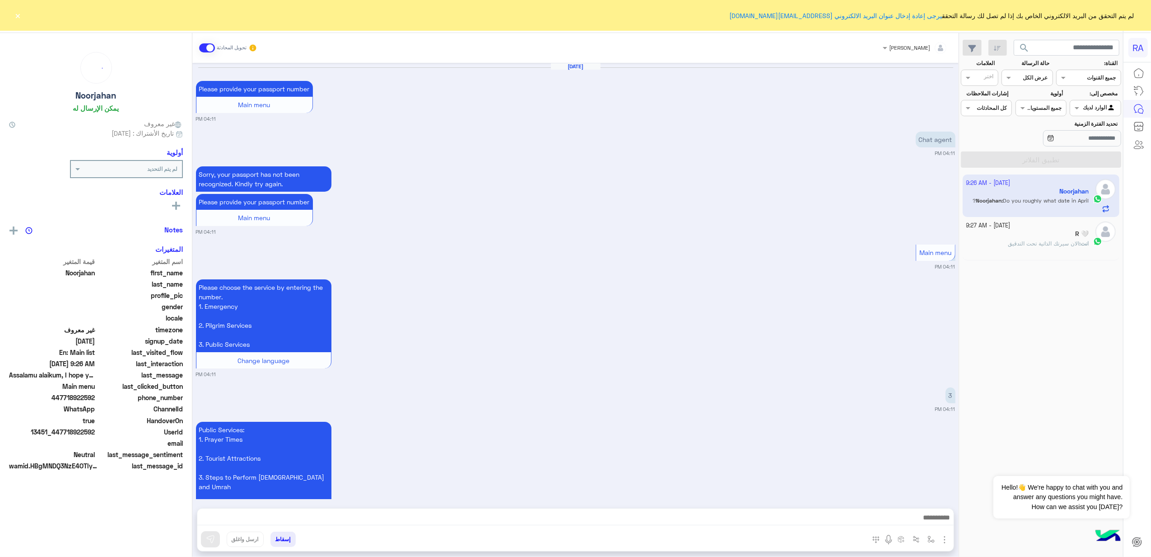
scroll to position [2098, 0]
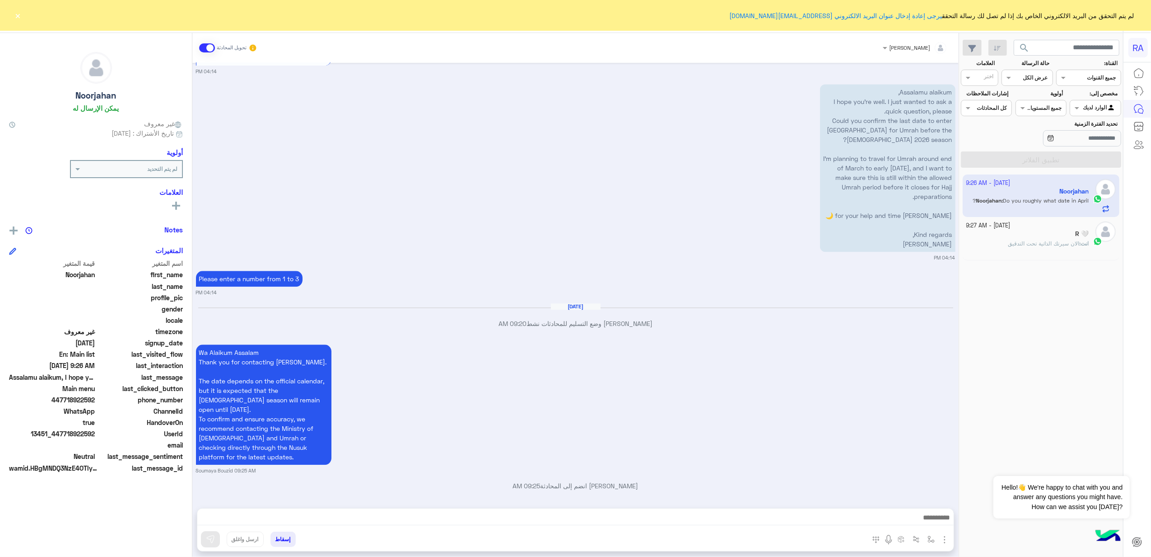
click at [903, 506] on p "Do you roughly what date in April?" at bounding box center [901, 514] width 108 height 16
copy app-msgs-text
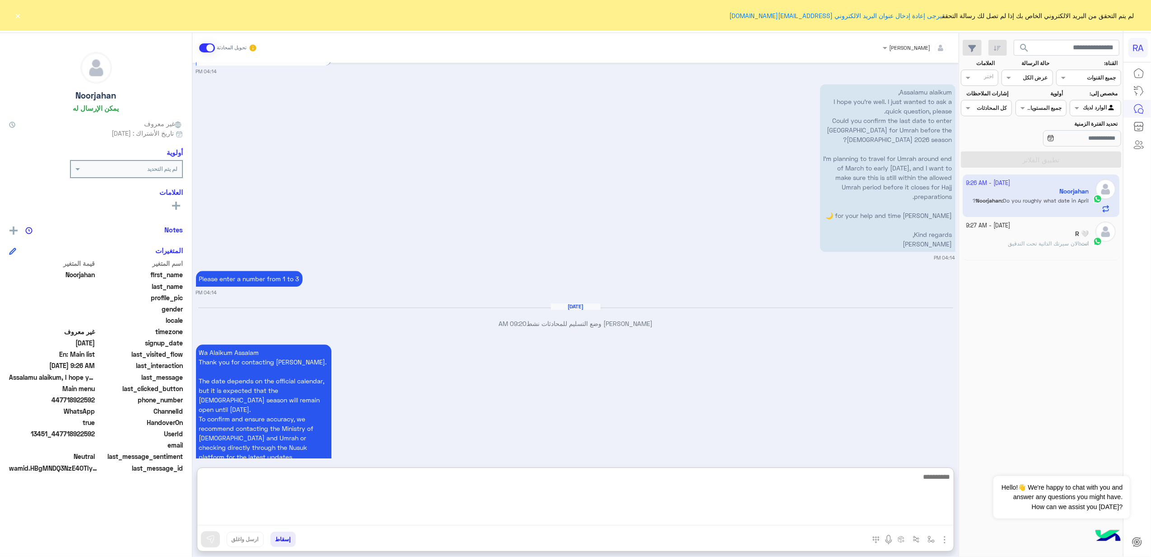
click at [675, 519] on textarea at bounding box center [575, 498] width 757 height 54
paste textarea "**********"
click at [907, 479] on textarea "**********" at bounding box center [575, 498] width 757 height 54
click at [904, 477] on textarea "**********" at bounding box center [575, 498] width 757 height 54
type textarea "**********"
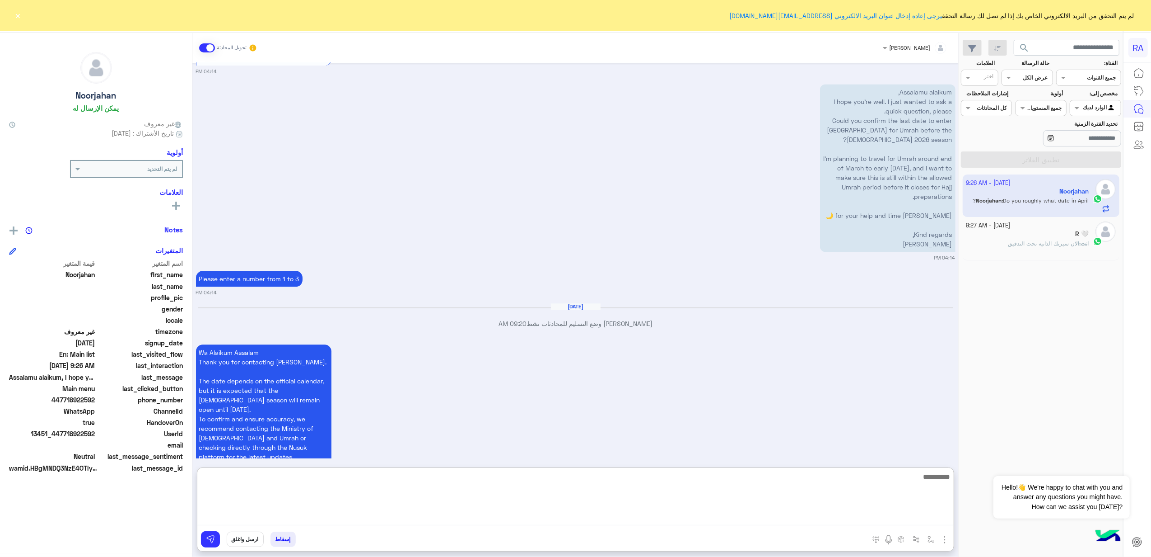
scroll to position [2192, 0]
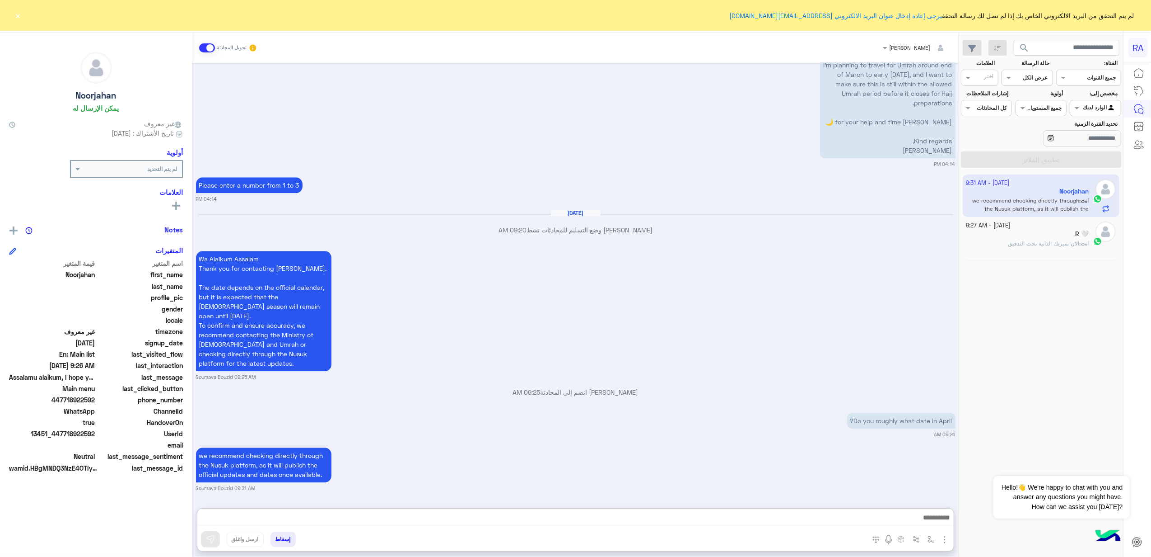
click at [207, 47] on span at bounding box center [207, 47] width 16 height 9
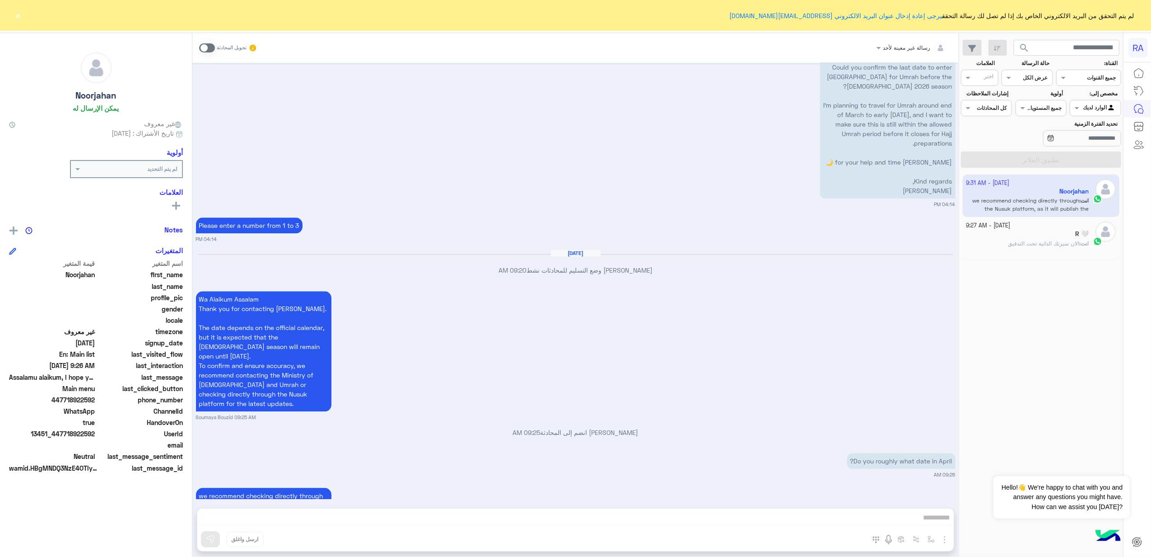
scroll to position [2174, 0]
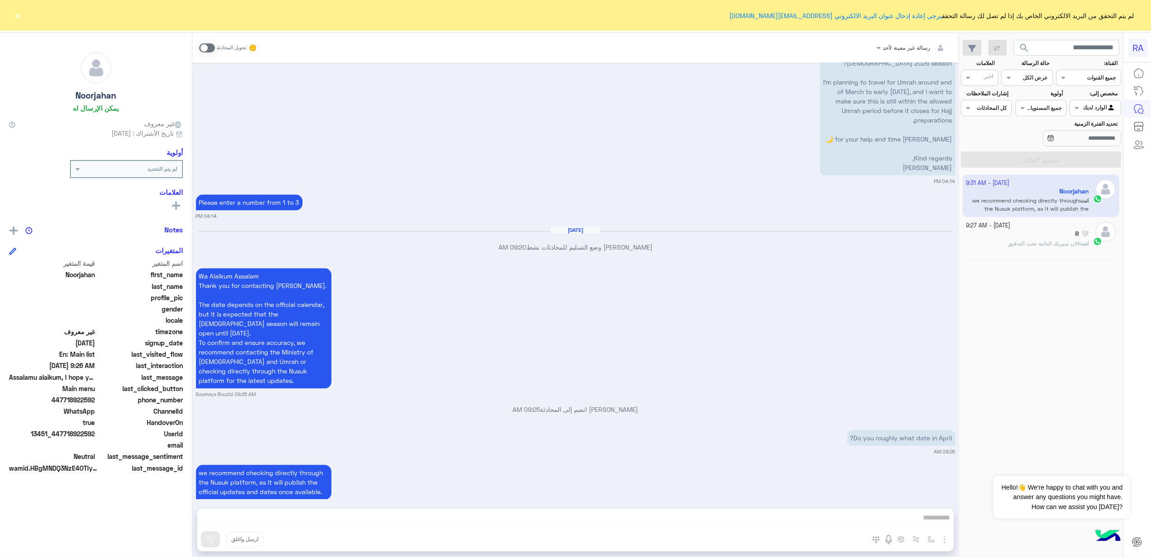
click at [1065, 235] on div "R 🤍" at bounding box center [1028, 234] width 123 height 9
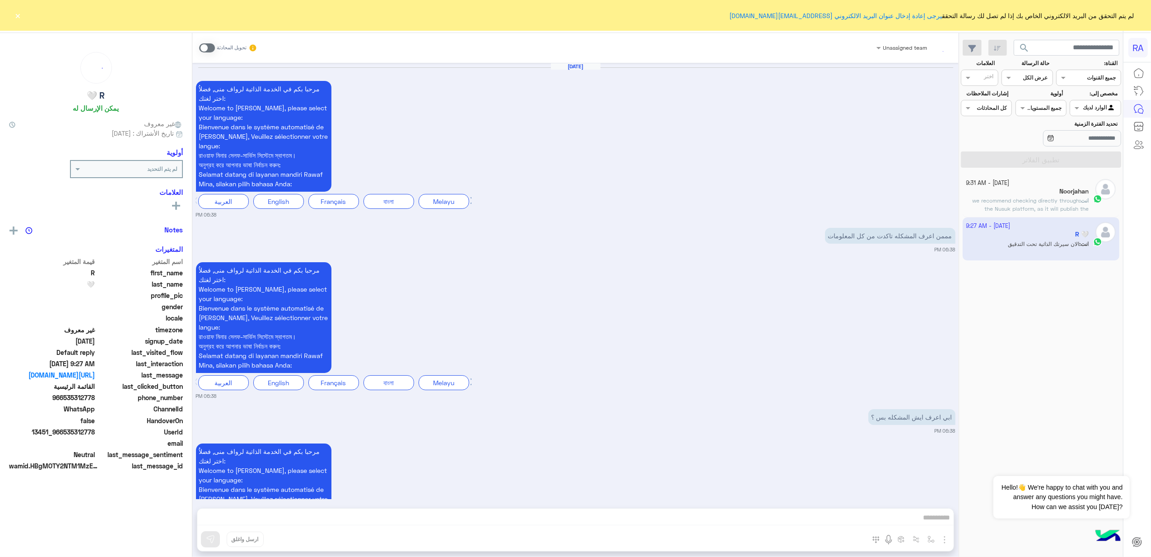
scroll to position [1742, 0]
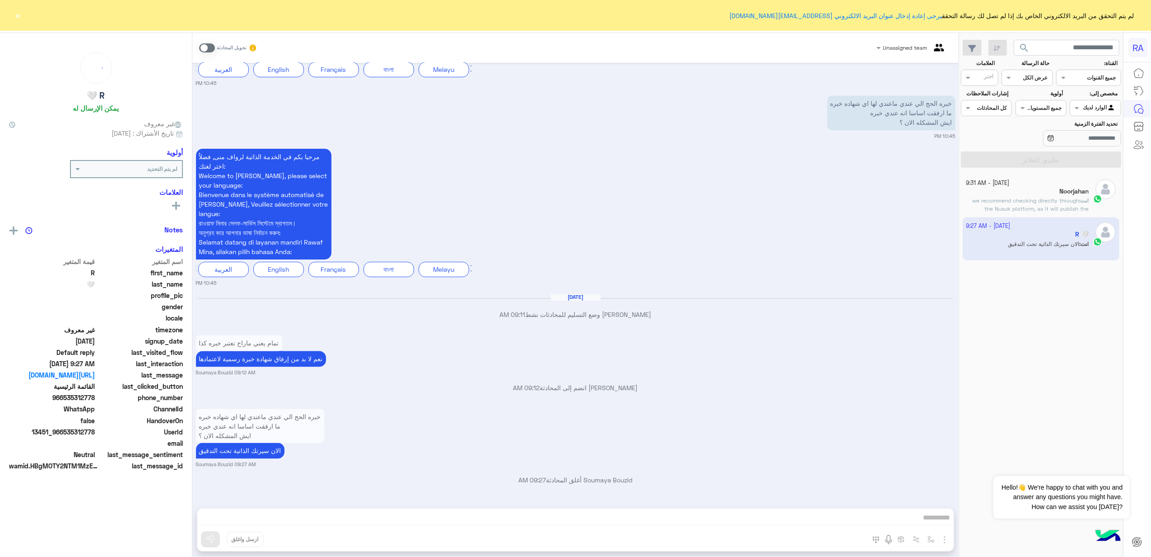
click at [1079, 122] on label "تحديد الفترة الزمنية" at bounding box center [1067, 124] width 101 height 8
click at [1079, 130] on input "تحديد الفترة الزمنية" at bounding box center [1082, 138] width 78 height 16
click at [1089, 109] on div at bounding box center [1096, 107] width 50 height 9
click at [1099, 140] on b "غير معينة" at bounding box center [1096, 143] width 24 height 8
click at [1080, 150] on section "القناة: القناه جميع القنوات حالة الرسالة القناه عرض الكل العلامات اختر مخصص إلى…" at bounding box center [1041, 113] width 150 height 108
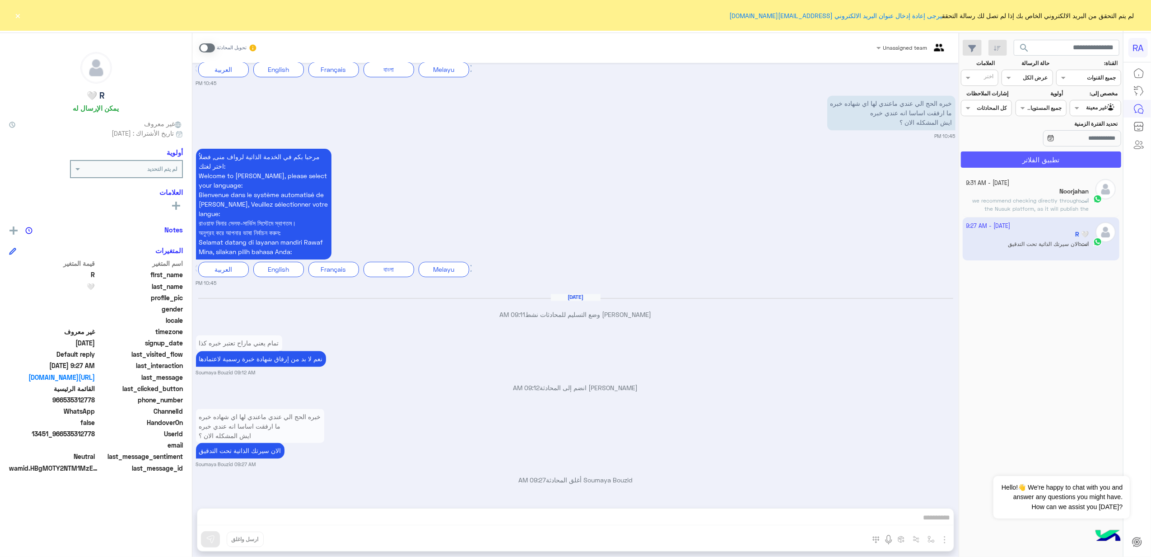
click at [1079, 159] on button "تطبيق الفلاتر" at bounding box center [1041, 159] width 160 height 16
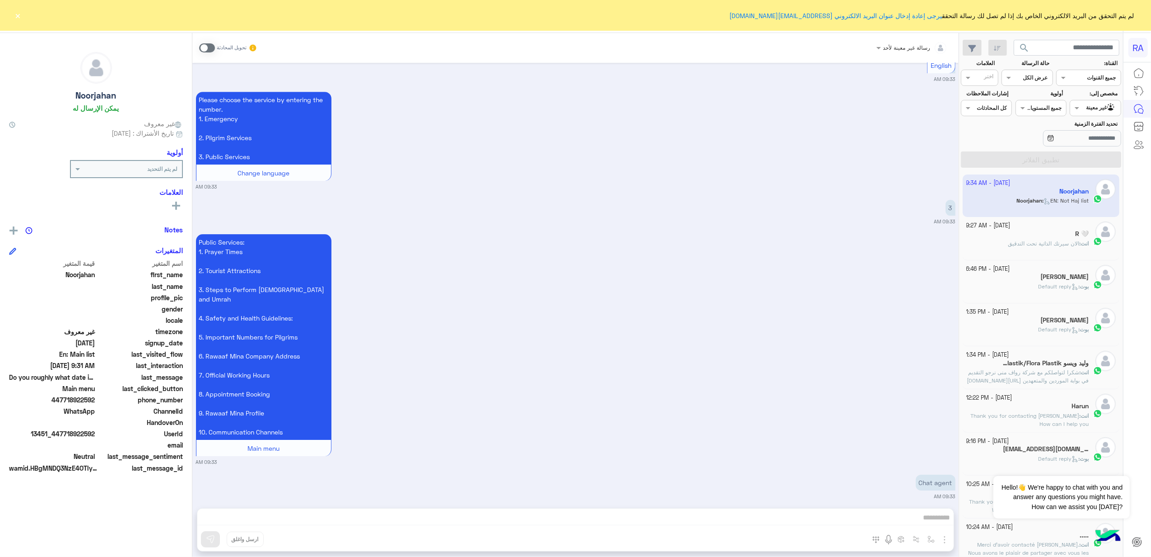
scroll to position [2989, 0]
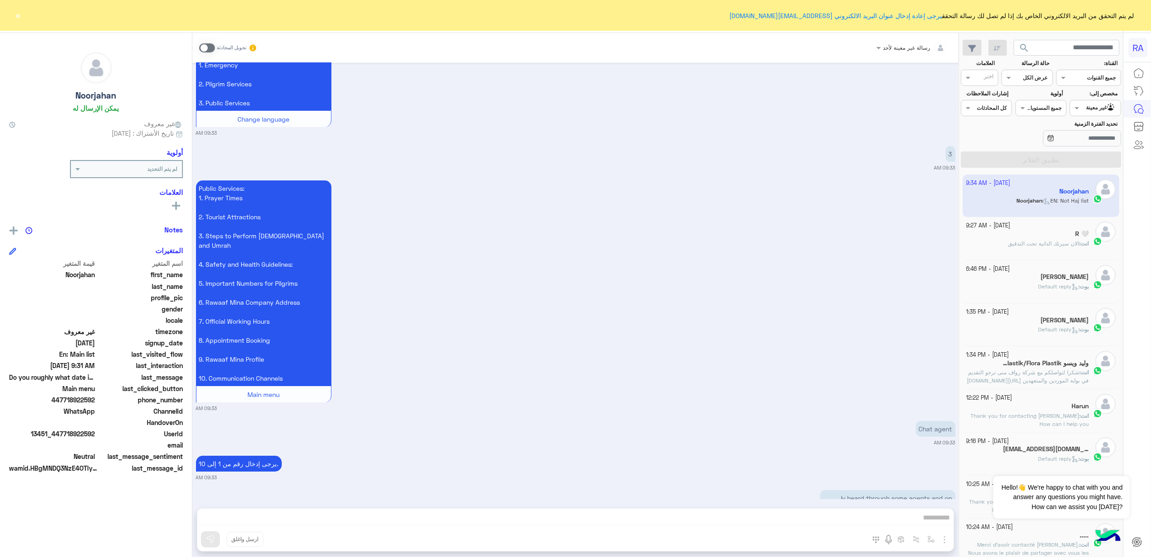
click at [207, 49] on span at bounding box center [207, 47] width 16 height 9
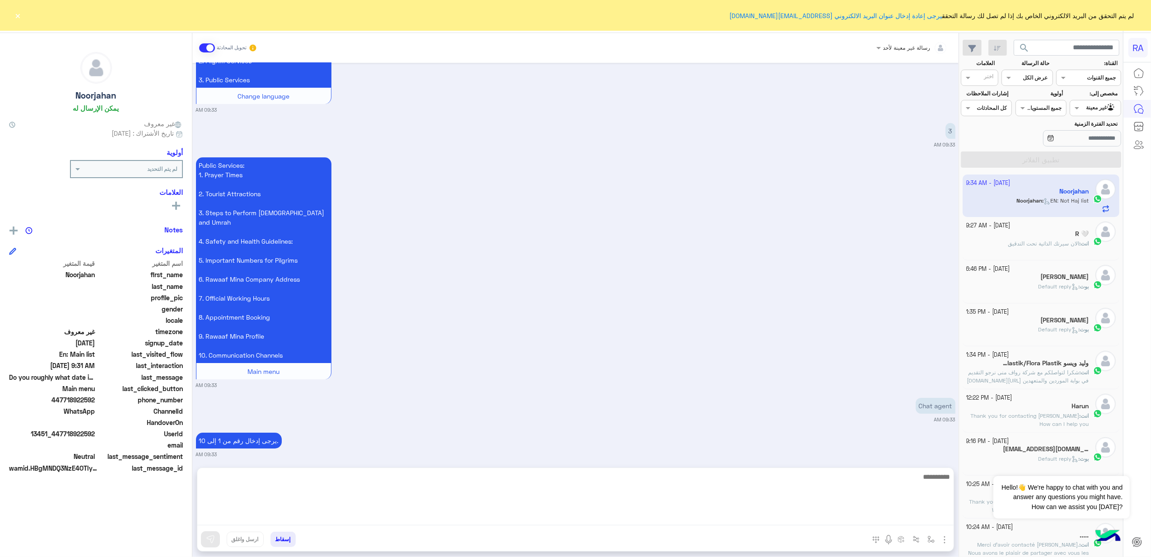
click at [856, 522] on textarea at bounding box center [575, 498] width 757 height 54
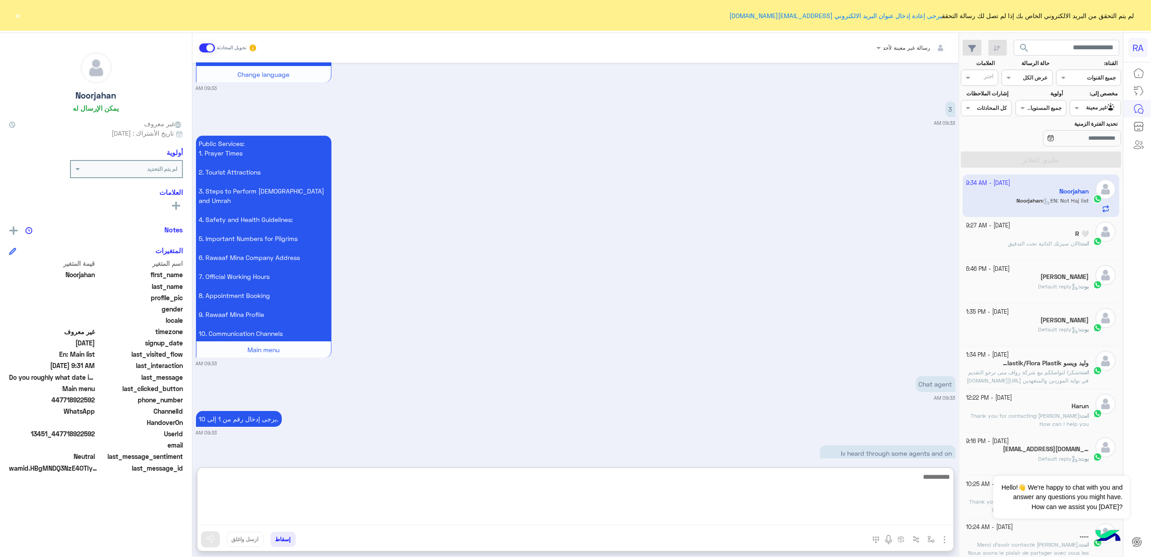
scroll to position [3053, 0]
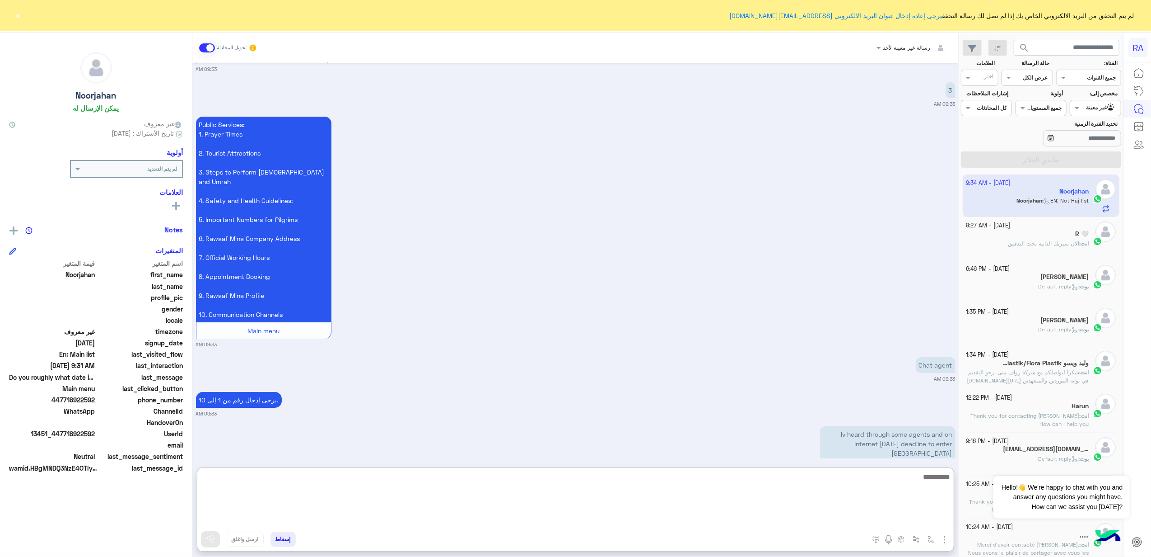
click at [767, 485] on textarea at bounding box center [575, 498] width 757 height 54
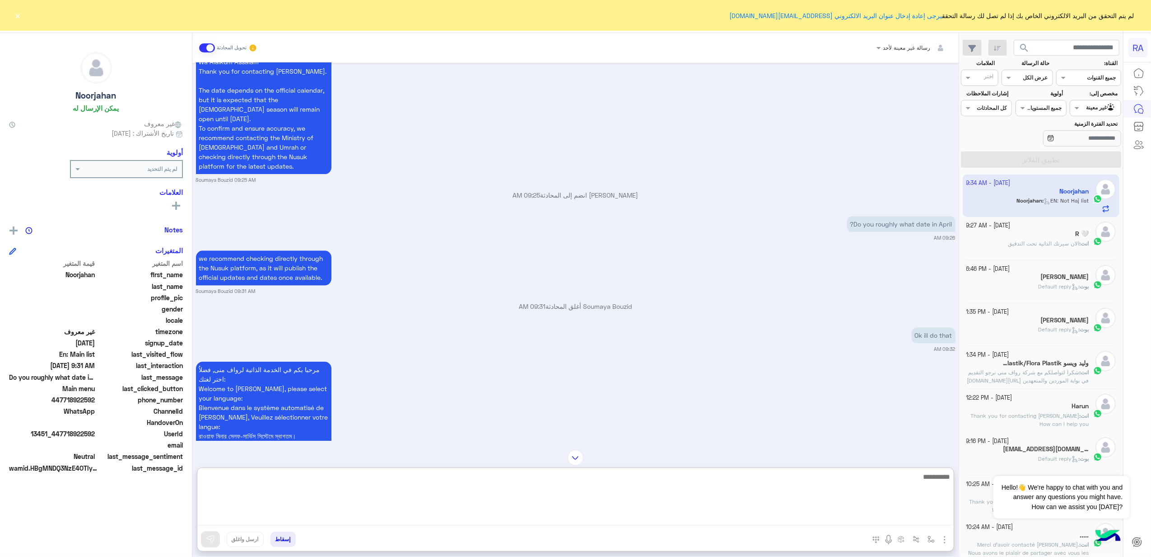
scroll to position [2270, 0]
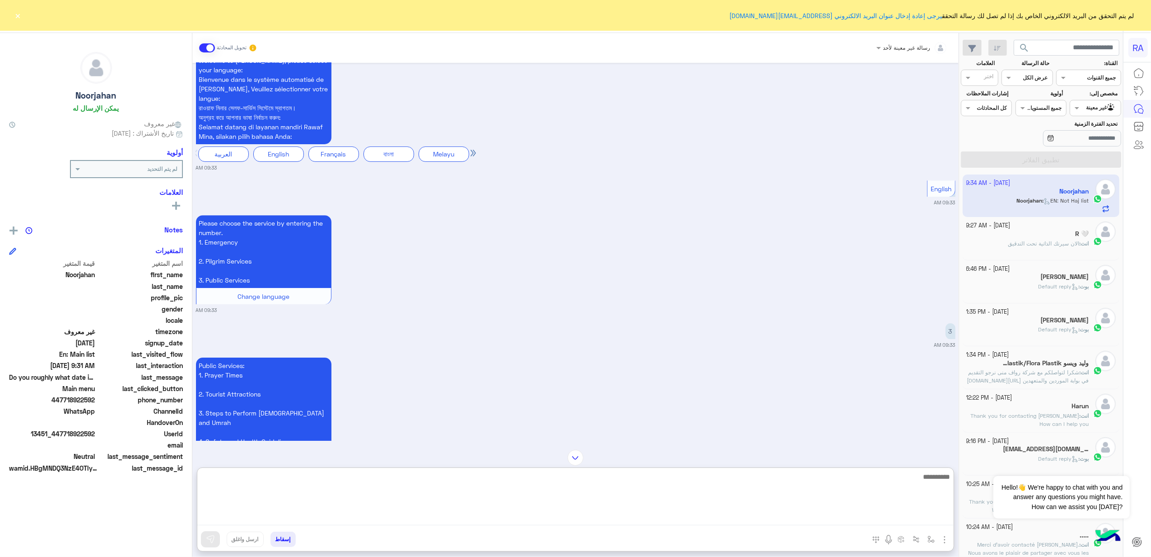
click at [800, 485] on textarea at bounding box center [575, 498] width 757 height 54
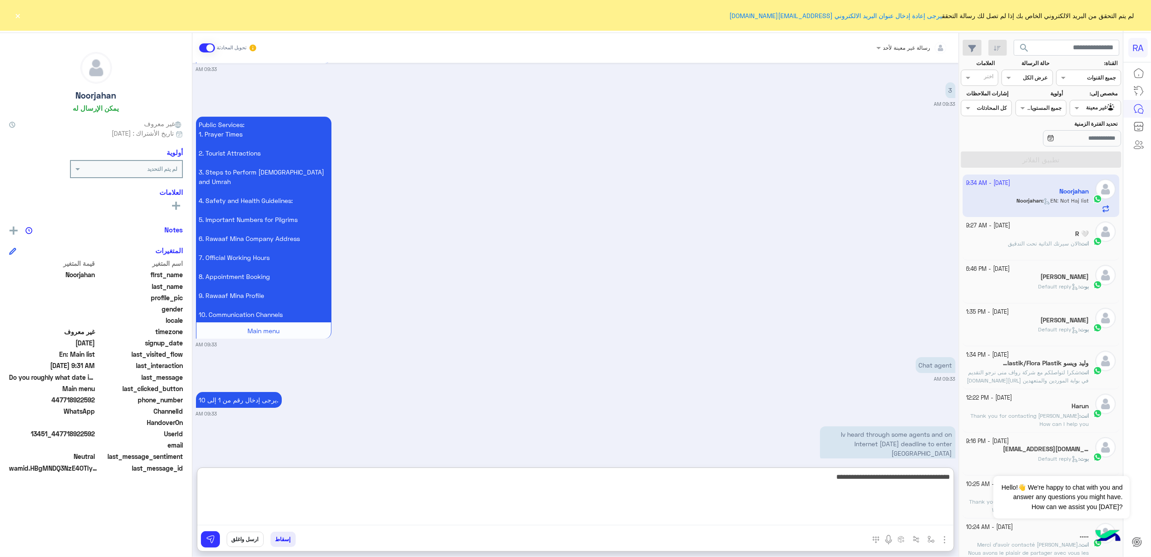
drag, startPoint x: 952, startPoint y: 475, endPoint x: 911, endPoint y: 477, distance: 41.6
click at [911, 477] on textarea "**********" at bounding box center [575, 498] width 757 height 54
type textarea "**********"
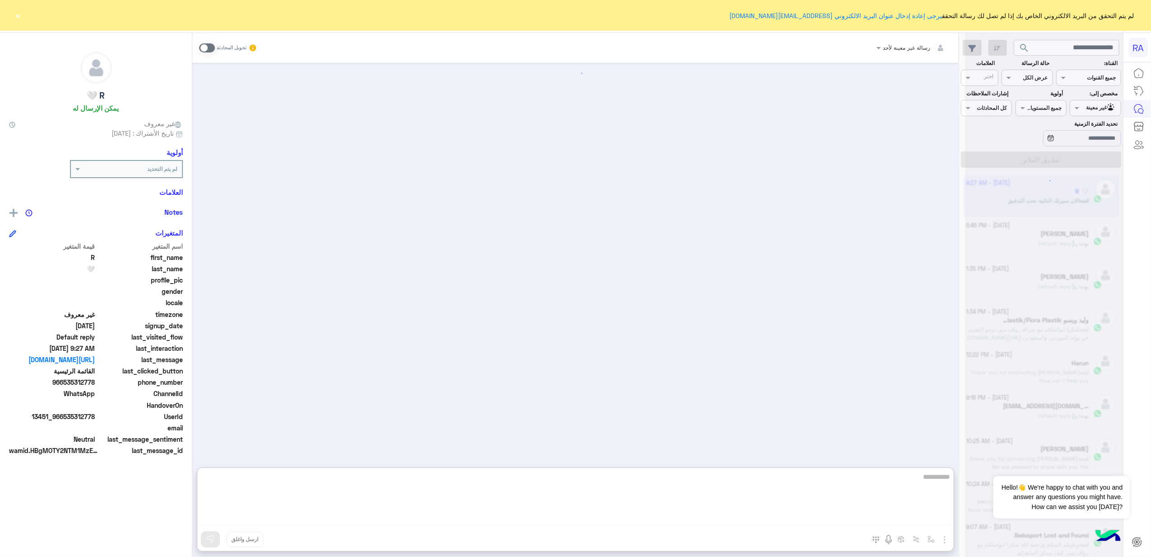
scroll to position [1783, 0]
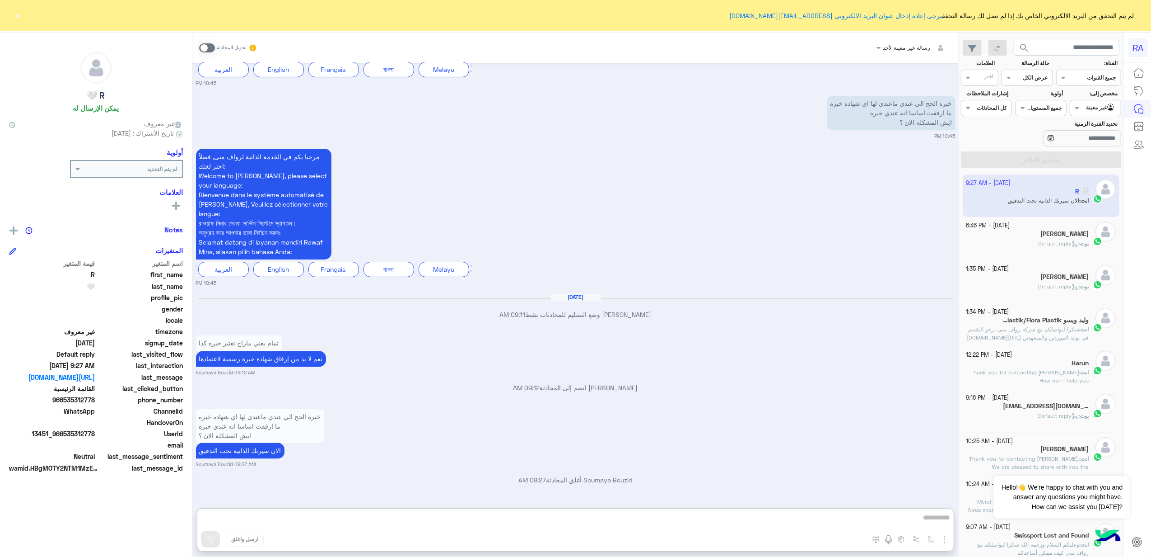
click at [1050, 239] on div "[PERSON_NAME]" at bounding box center [1028, 234] width 123 height 9
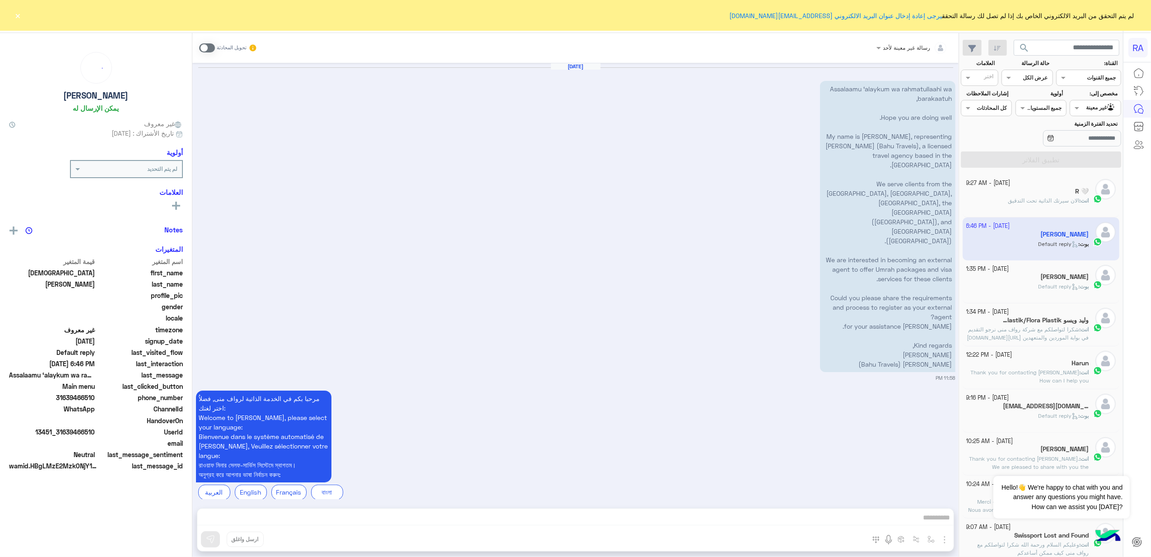
scroll to position [2367, 0]
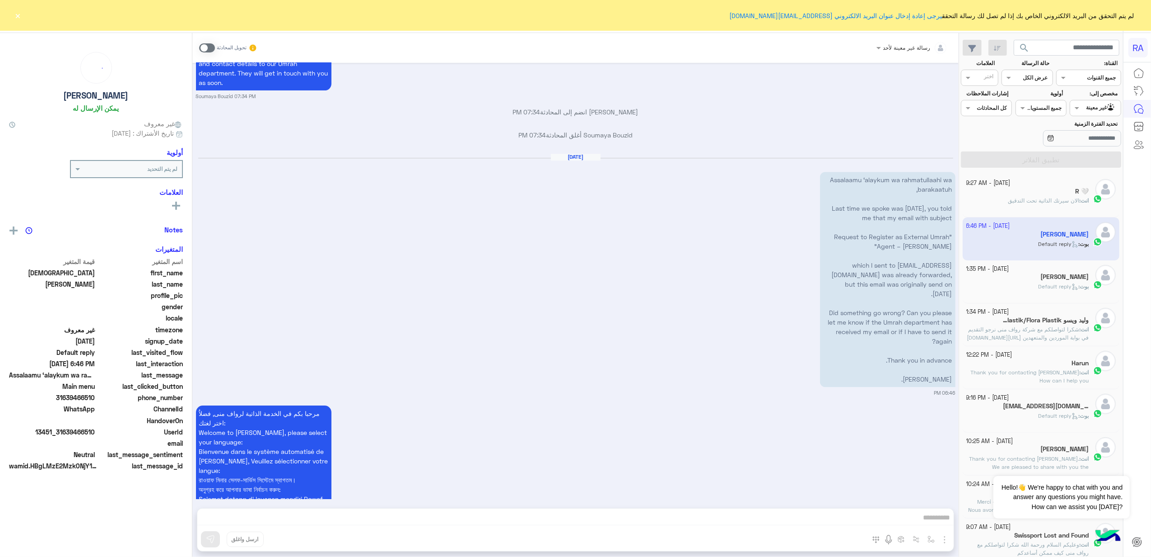
click at [206, 46] on span at bounding box center [207, 47] width 16 height 9
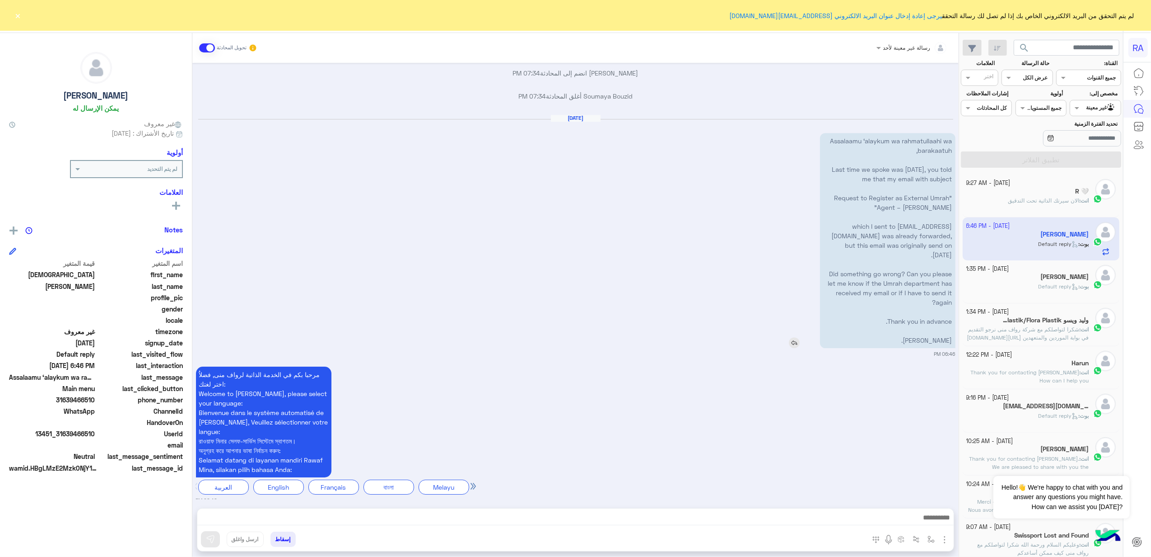
click at [794, 337] on img at bounding box center [794, 342] width 11 height 11
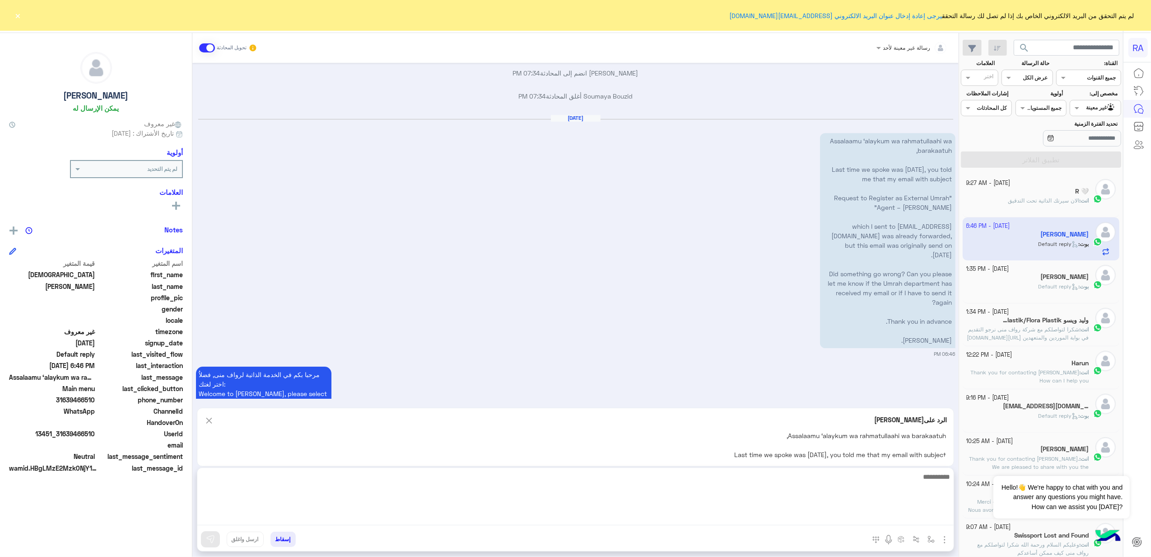
click at [693, 514] on textarea at bounding box center [575, 498] width 757 height 54
paste textarea "**********"
type textarea "**********"
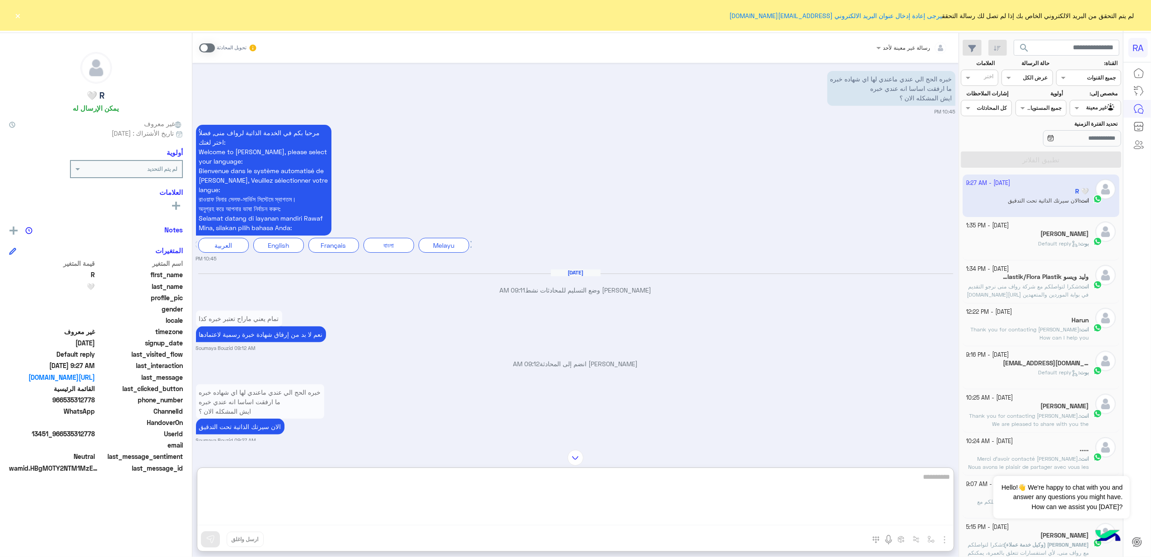
scroll to position [3706, 0]
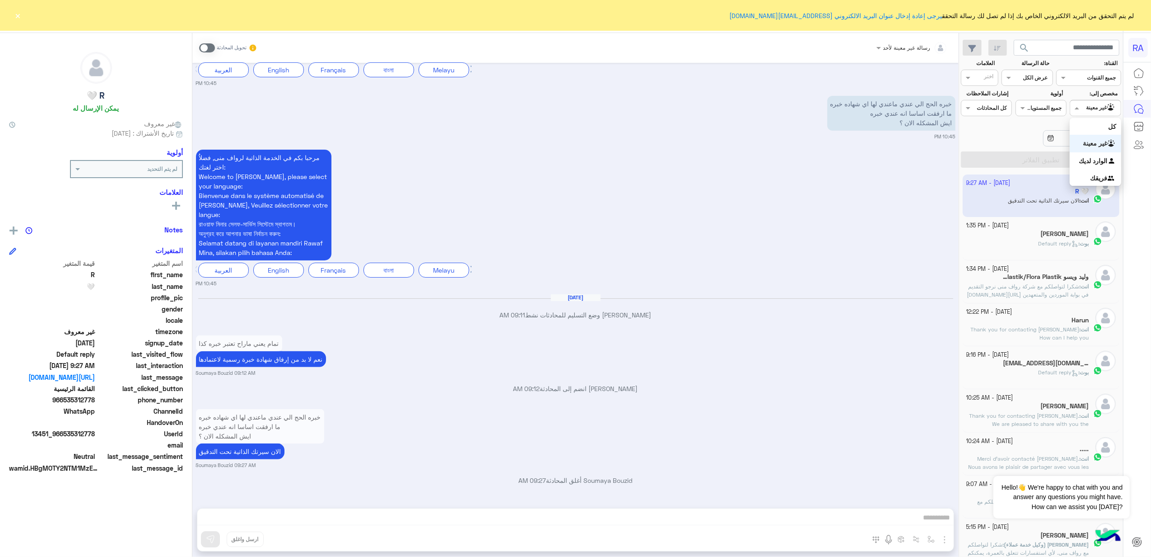
click at [1095, 111] on div at bounding box center [1096, 107] width 50 height 9
click at [1087, 160] on b "الوارد لديك" at bounding box center [1094, 161] width 28 height 8
click at [1047, 163] on button "تطبيق الفلاتر" at bounding box center [1041, 159] width 160 height 16
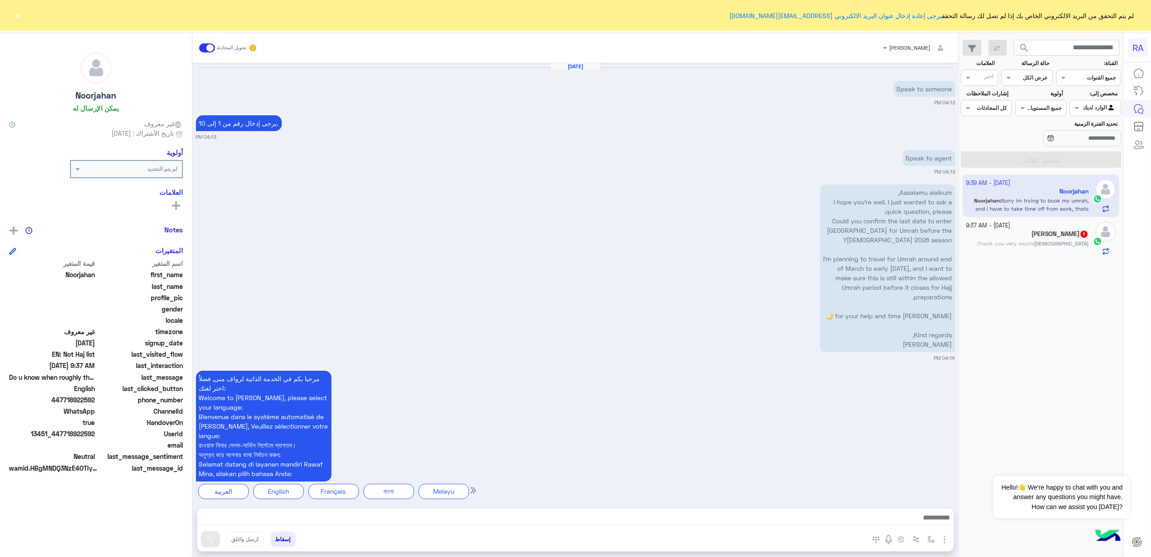
scroll to position [1764, 0]
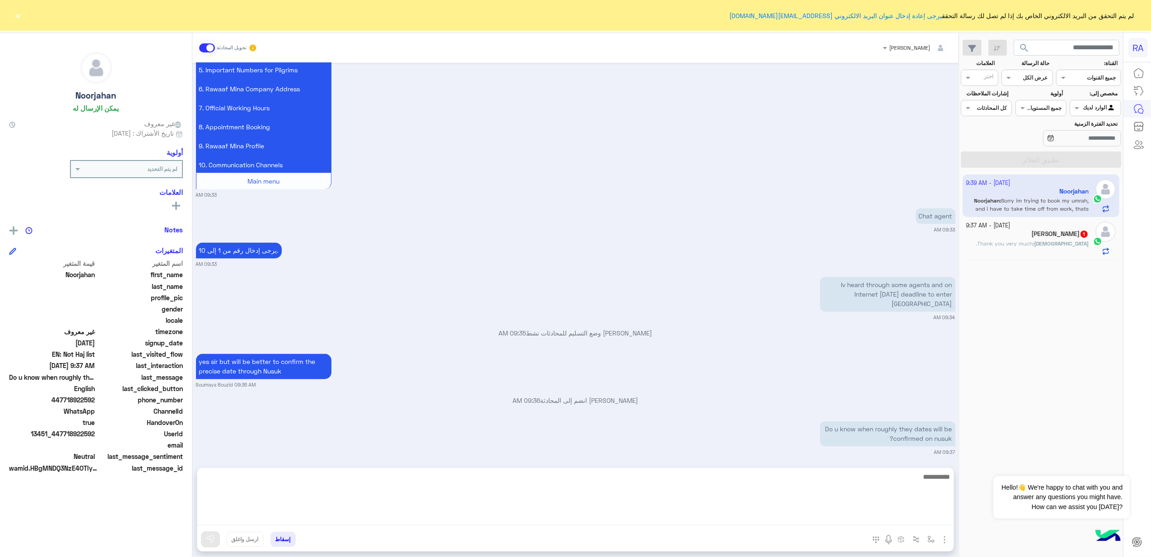
click at [600, 521] on textarea at bounding box center [575, 498] width 757 height 54
paste textarea "**********"
type textarea "**********"
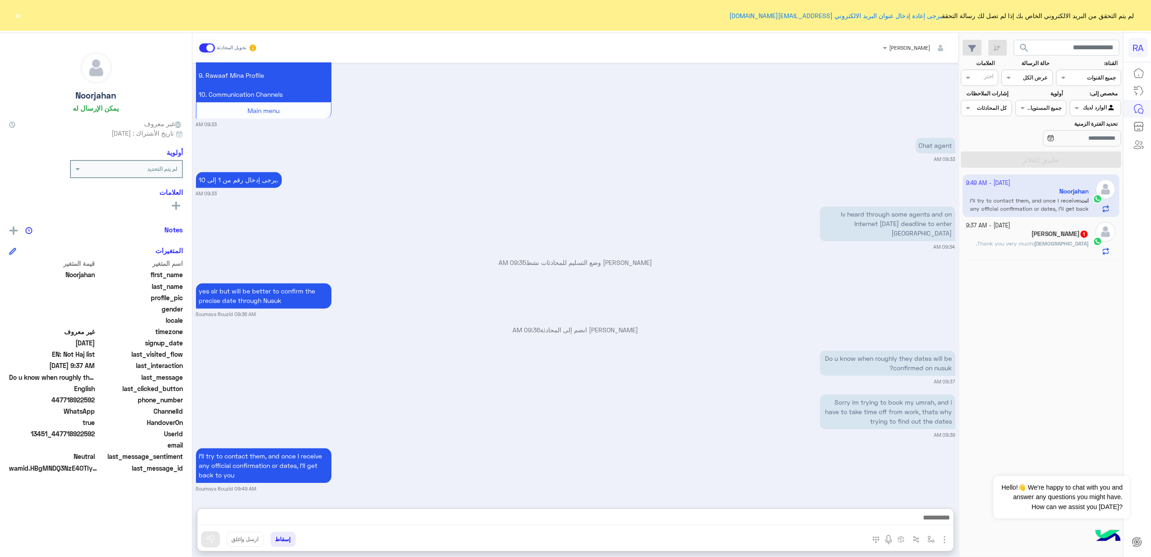
click at [210, 49] on span at bounding box center [207, 47] width 16 height 9
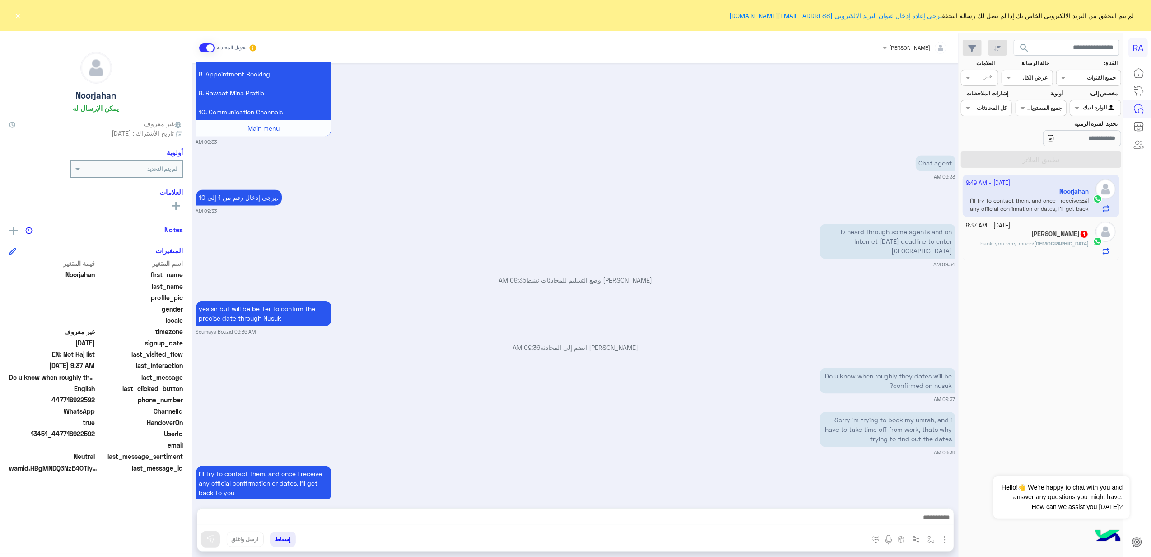
scroll to position [1841, 0]
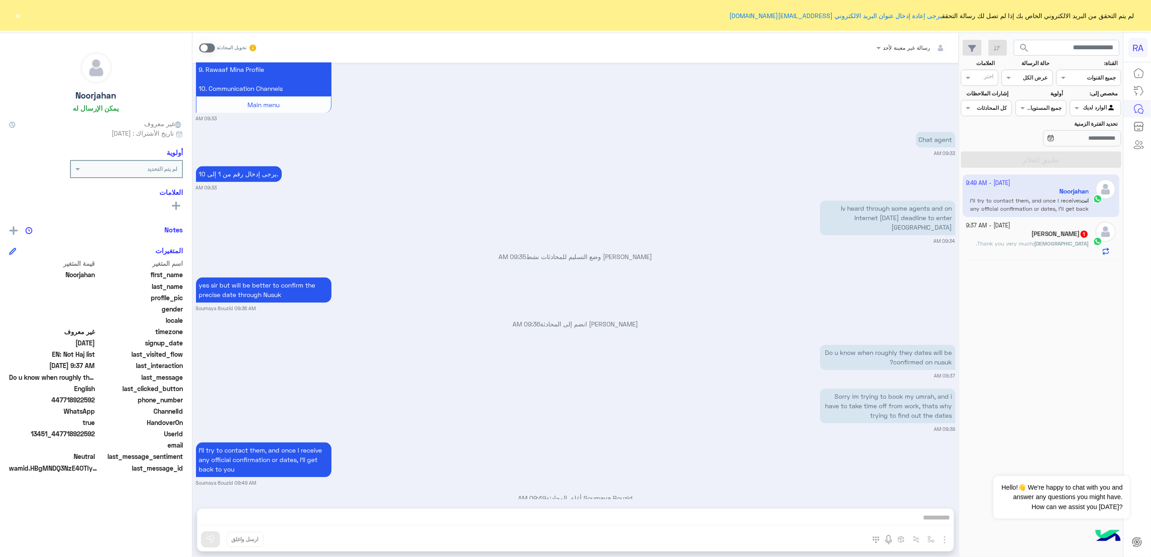
click at [1034, 237] on h5 "[PERSON_NAME] 1" at bounding box center [1060, 234] width 57 height 8
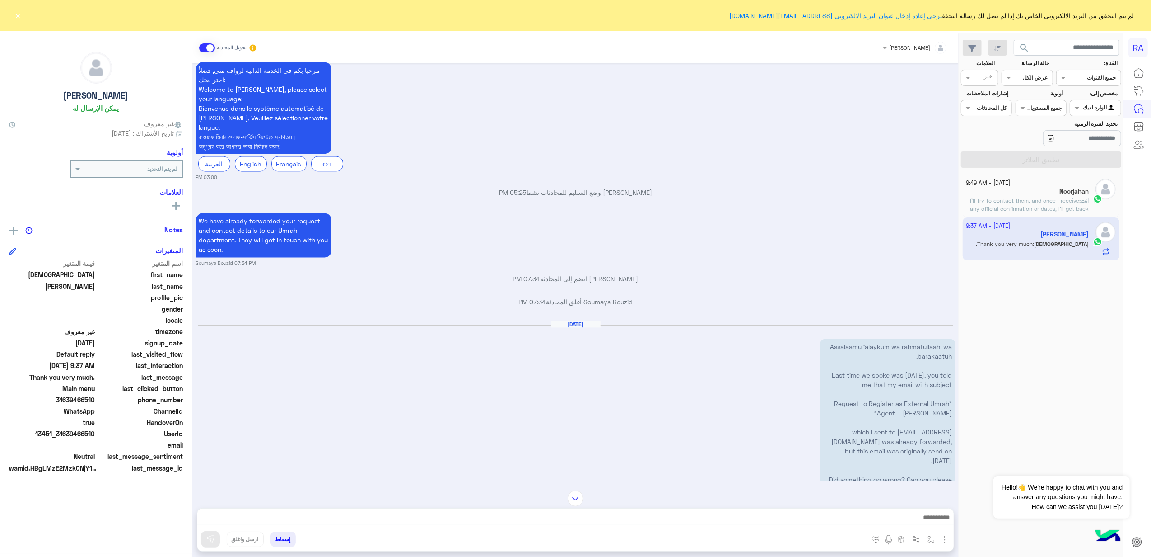
scroll to position [1648, 0]
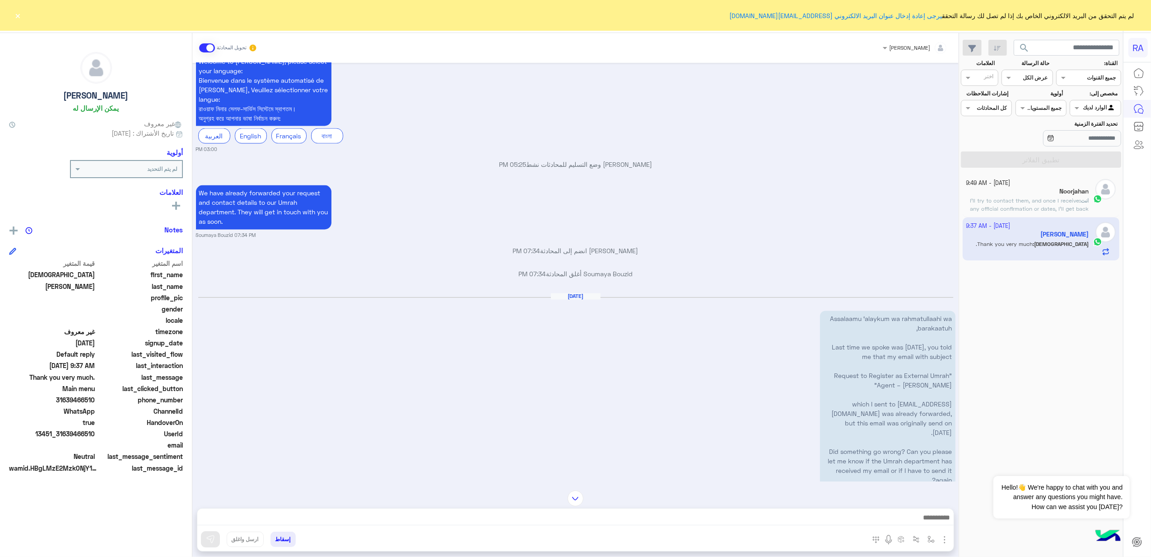
drag, startPoint x: 837, startPoint y: 356, endPoint x: 843, endPoint y: 356, distance: 5.4
click at [843, 356] on p "Assalaamu ‘alaykum wa rahmatullaahi wa barakaatuh, Last time we spoke was [DATE…" at bounding box center [888, 418] width 136 height 215
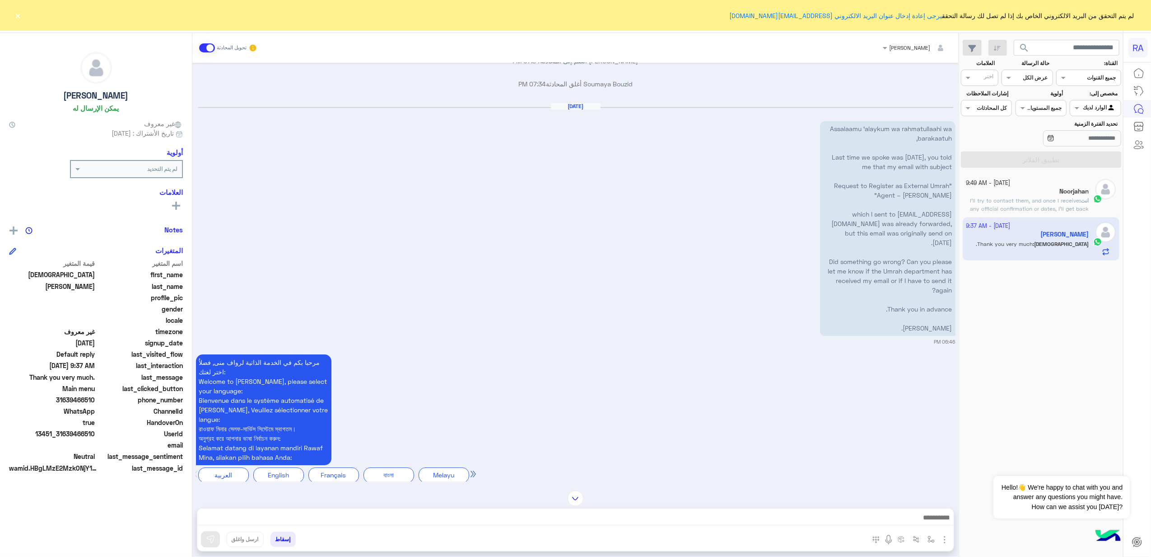
scroll to position [1889, 0]
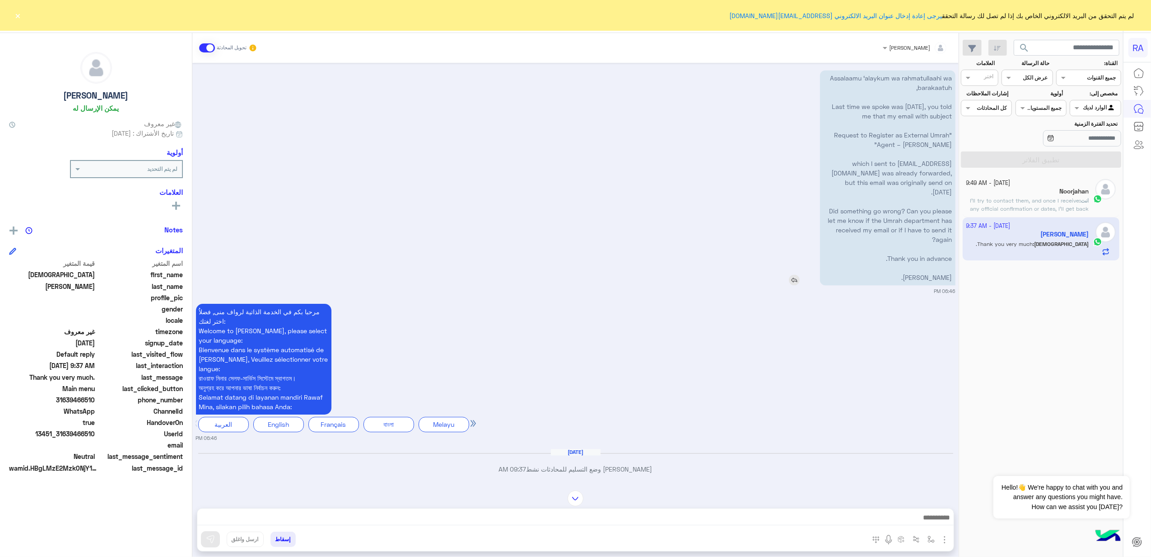
drag, startPoint x: 893, startPoint y: 261, endPoint x: 914, endPoint y: 226, distance: 41.0
click at [914, 226] on p "Assalaamu ‘alaykum wa rahmatullaahi wa barakaatuh, Last time we spoke was [DATE…" at bounding box center [888, 177] width 136 height 215
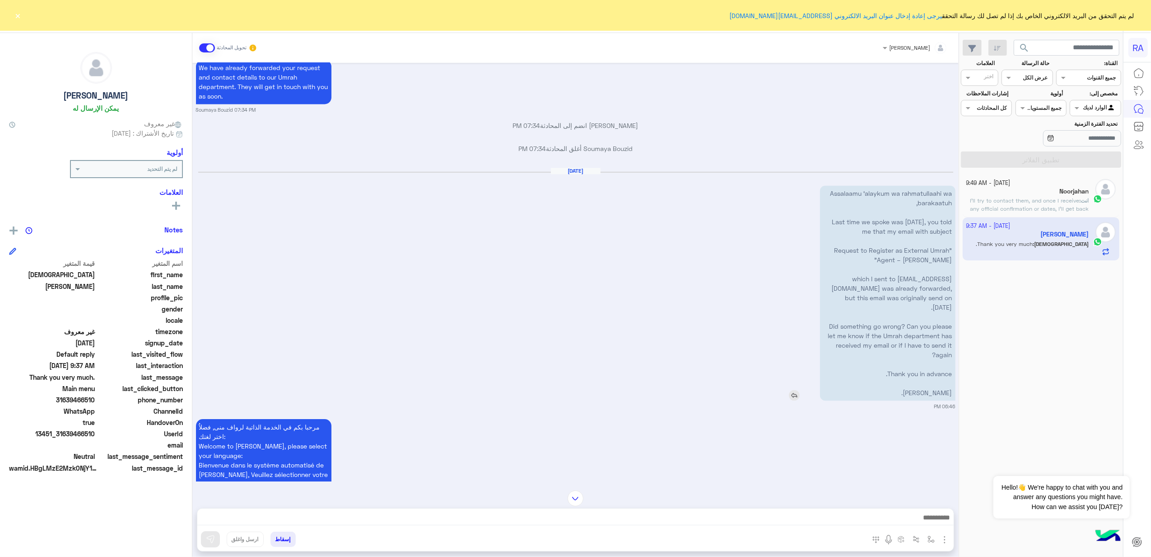
scroll to position [1768, 0]
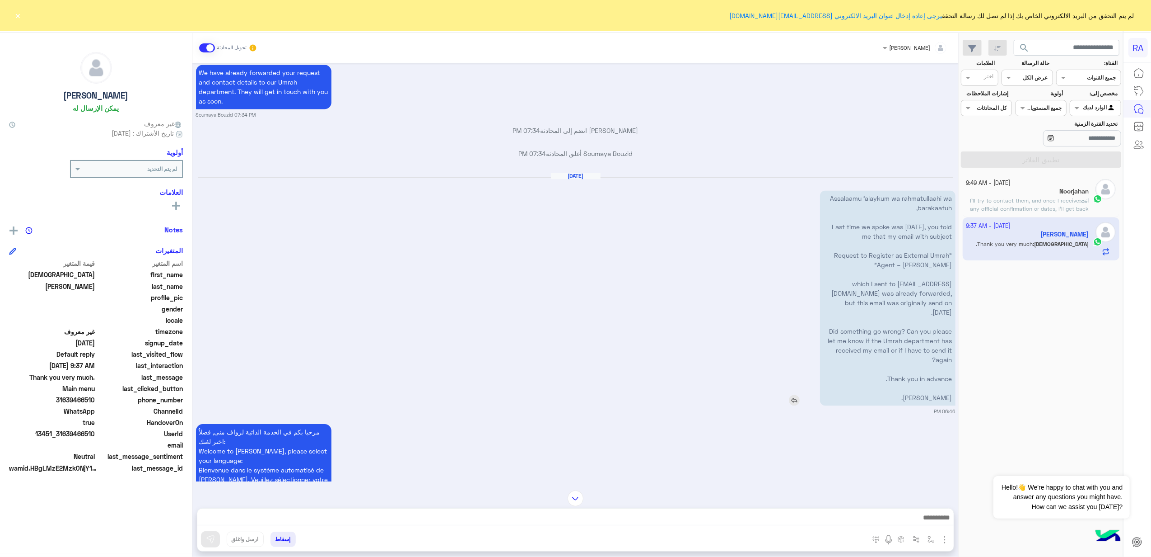
click at [896, 349] on p "Assalaamu ‘alaykum wa rahmatullaahi wa barakaatuh, Last time we spoke was [DATE…" at bounding box center [888, 298] width 136 height 215
drag, startPoint x: 887, startPoint y: 384, endPoint x: 823, endPoint y: 183, distance: 210.3
click at [823, 191] on p "Assalaamu ‘alaykum wa rahmatullaahi wa barakaatuh, Last time we spoke was [DATE…" at bounding box center [888, 298] width 136 height 215
drag, startPoint x: 823, startPoint y: 183, endPoint x: 837, endPoint y: 192, distance: 16.2
click at [836, 192] on p "Assalaamu ‘alaykum wa rahmatullaahi wa barakaatuh, Last time we spoke was [DATE…" at bounding box center [888, 298] width 136 height 215
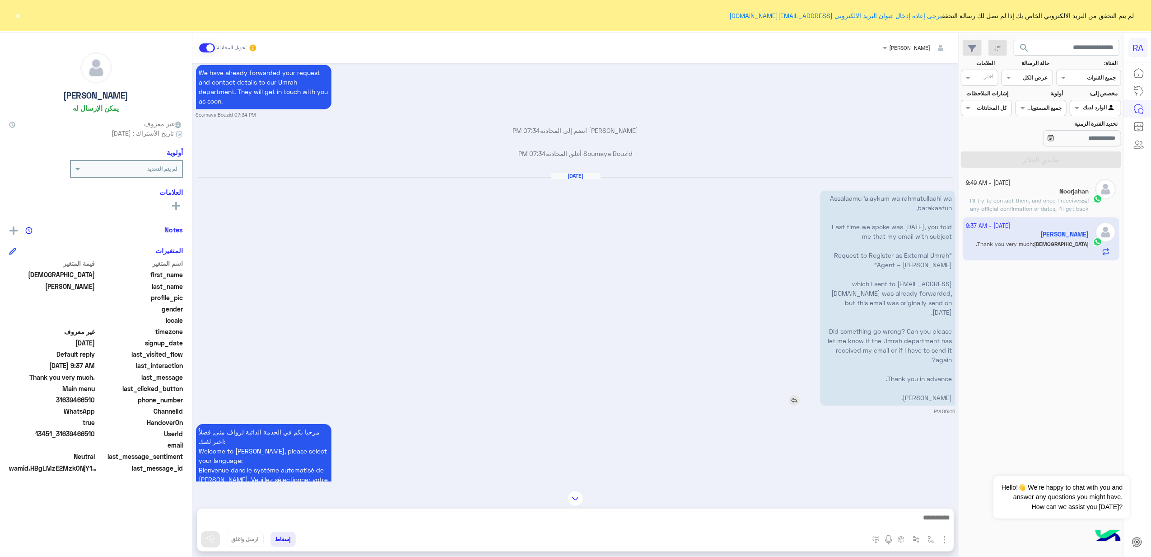
click at [837, 192] on p "Assalaamu ‘alaykum wa rahmatullaahi wa barakaatuh, Last time we spoke was [DATE…" at bounding box center [888, 298] width 136 height 215
click at [839, 192] on p "Assalaamu ‘alaykum wa rahmatullaahi wa barakaatuh, Last time we spoke was [DATE…" at bounding box center [888, 298] width 136 height 215
click at [840, 194] on p "Assalaamu ‘alaykum wa rahmatullaahi wa barakaatuh, Last time we spoke was [DATE…" at bounding box center [888, 298] width 136 height 215
drag, startPoint x: 956, startPoint y: 188, endPoint x: 893, endPoint y: 380, distance: 202.0
click at [893, 380] on div "[DATE] 2 11:59 PM Is this your passport number: ? Yes No 11:59 PM No 11:59 PM P…" at bounding box center [575, 272] width 767 height 418
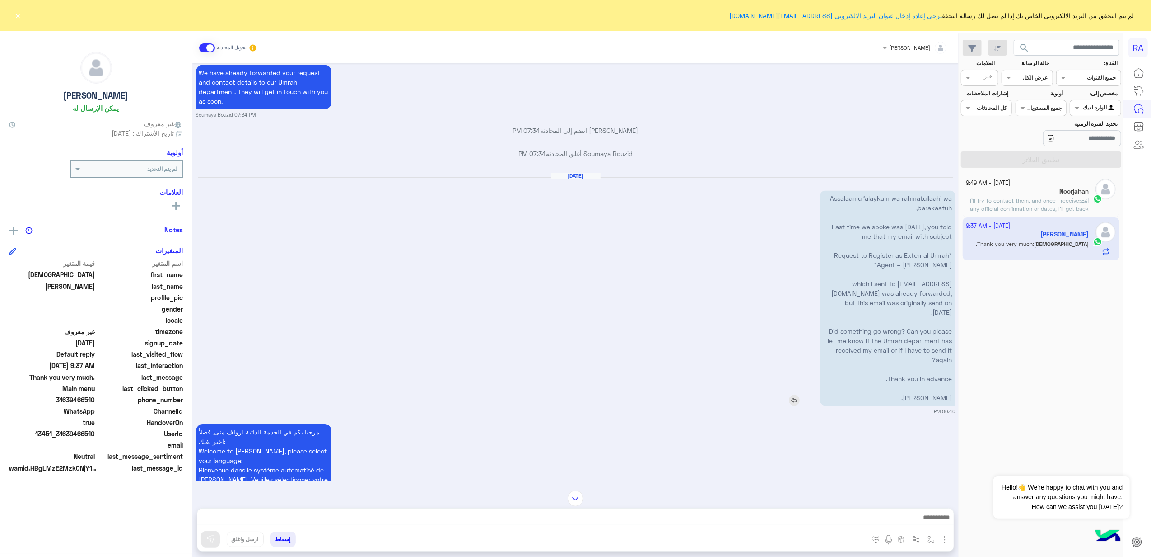
copy p "Assalaamu ‘alaykum wa rahmatullaahi wa barakaatuh, Last time we spoke was [DATE…"
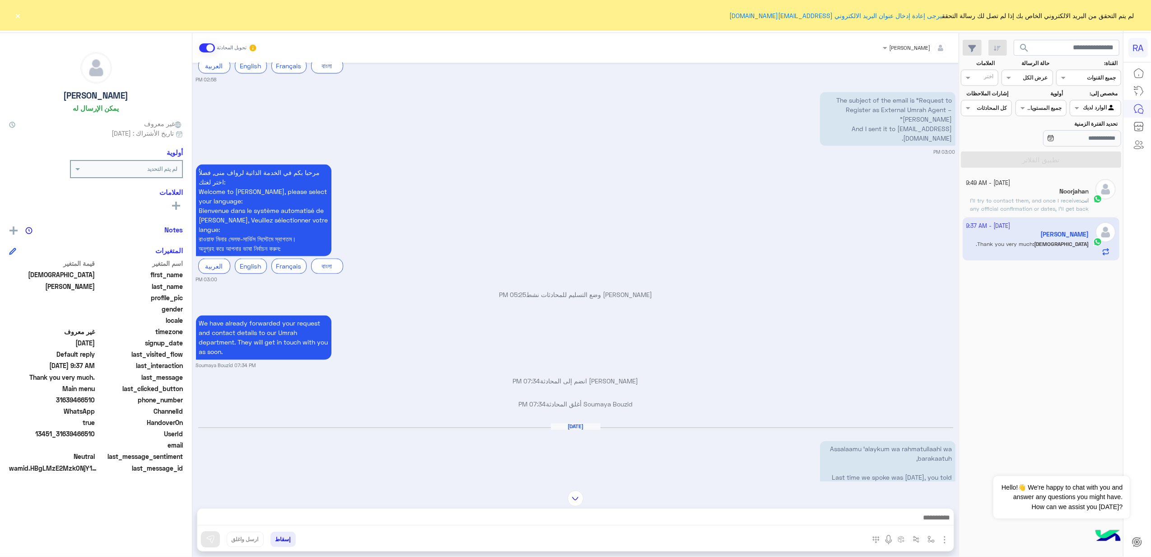
scroll to position [1708, 0]
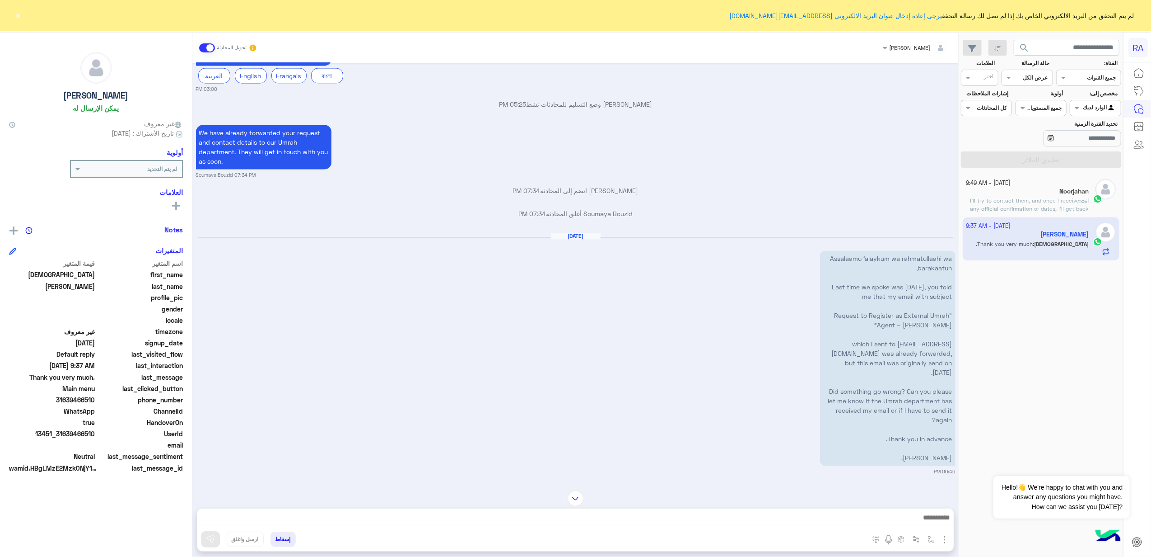
click at [78, 403] on span "31639466510" at bounding box center [52, 399] width 86 height 9
click at [80, 395] on span "31639466510" at bounding box center [52, 399] width 86 height 9
click at [80, 397] on span "31639466510" at bounding box center [52, 399] width 86 height 9
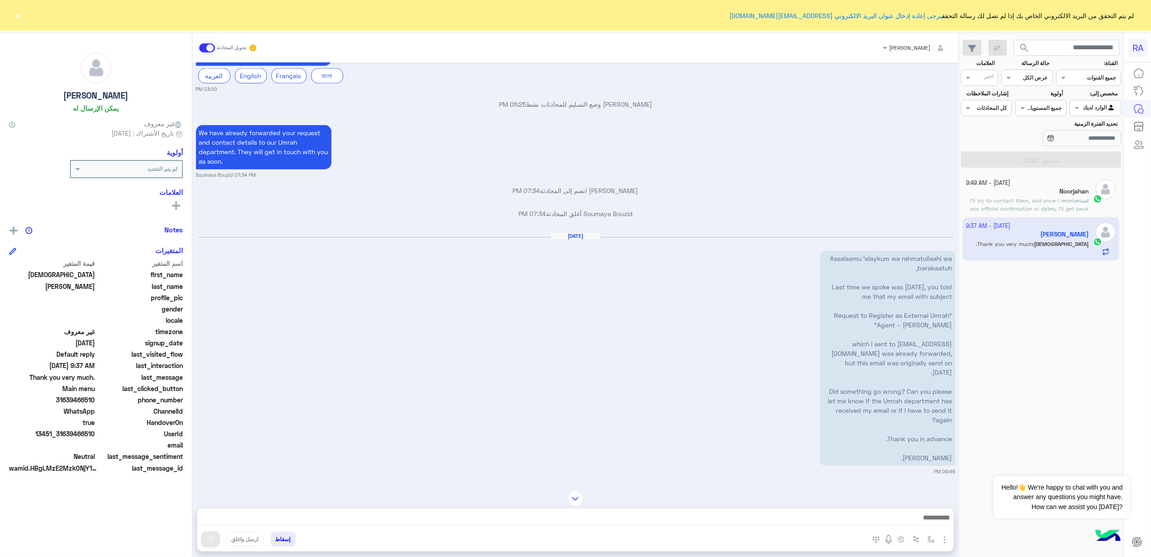
click at [80, 397] on span "31639466510" at bounding box center [52, 399] width 86 height 9
click at [883, 424] on p "Assalaamu ‘alaykum wa rahmatullaahi wa barakaatuh, Last time we spoke was [DATE…" at bounding box center [888, 358] width 136 height 215
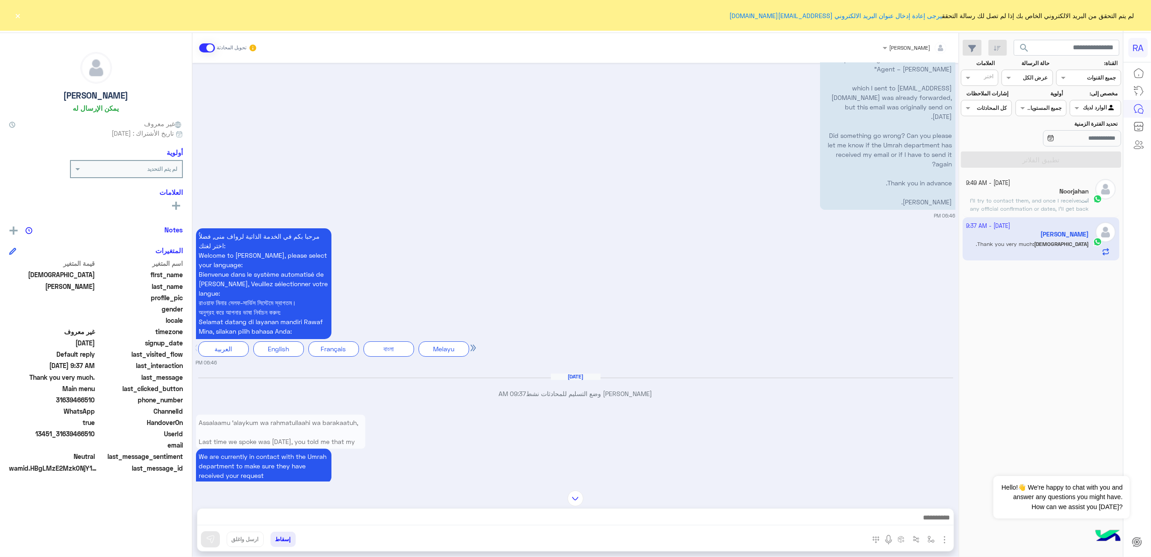
scroll to position [2009, 0]
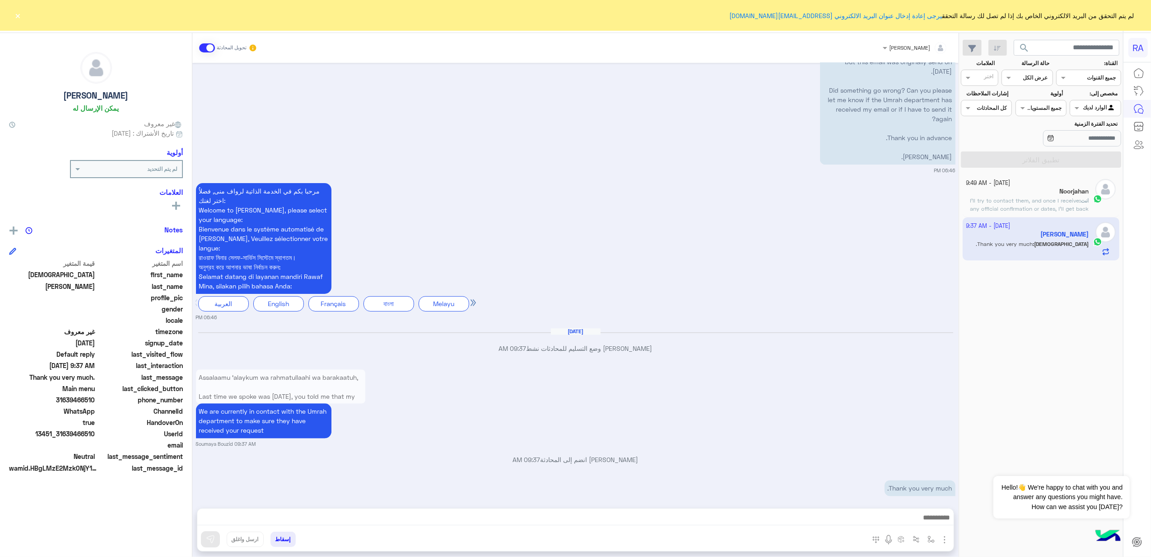
click at [203, 48] on span at bounding box center [207, 47] width 16 height 9
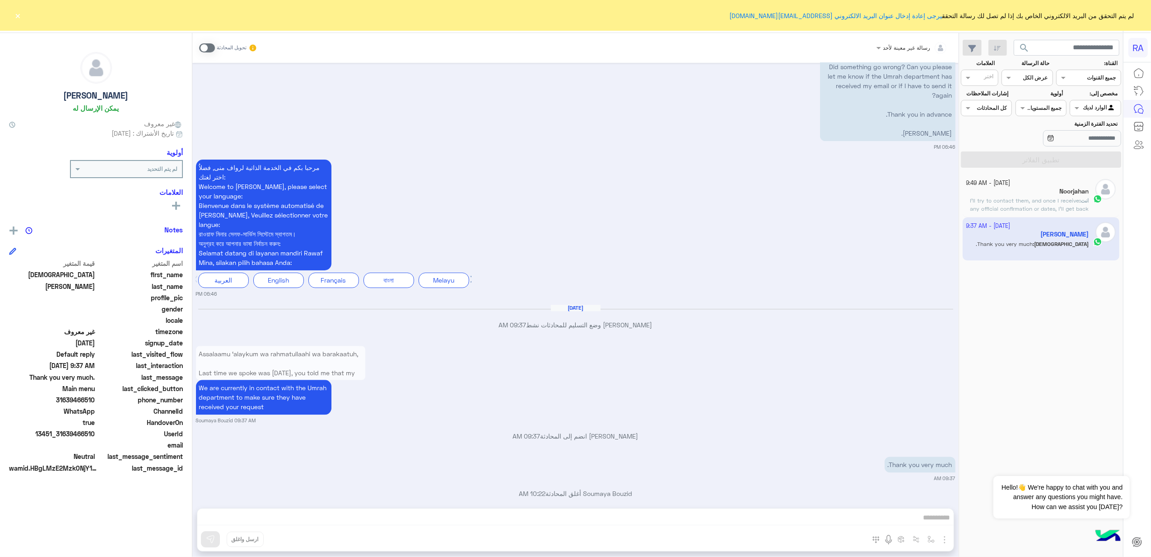
click at [1064, 188] on h5 "Noorjahan" at bounding box center [1074, 191] width 29 height 8
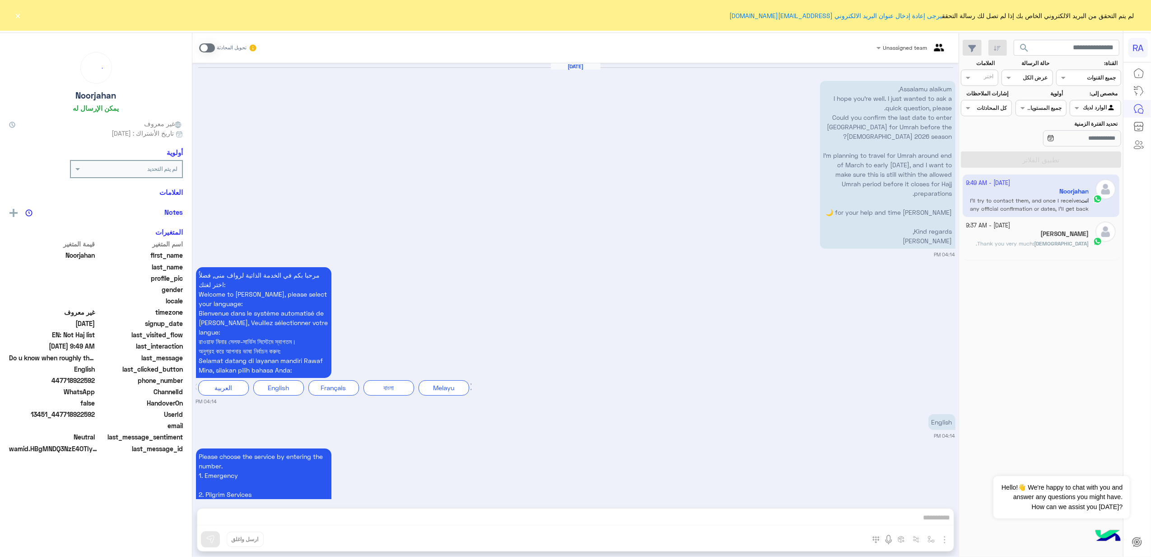
scroll to position [1737, 0]
